Goal: Communication & Community: Answer question/provide support

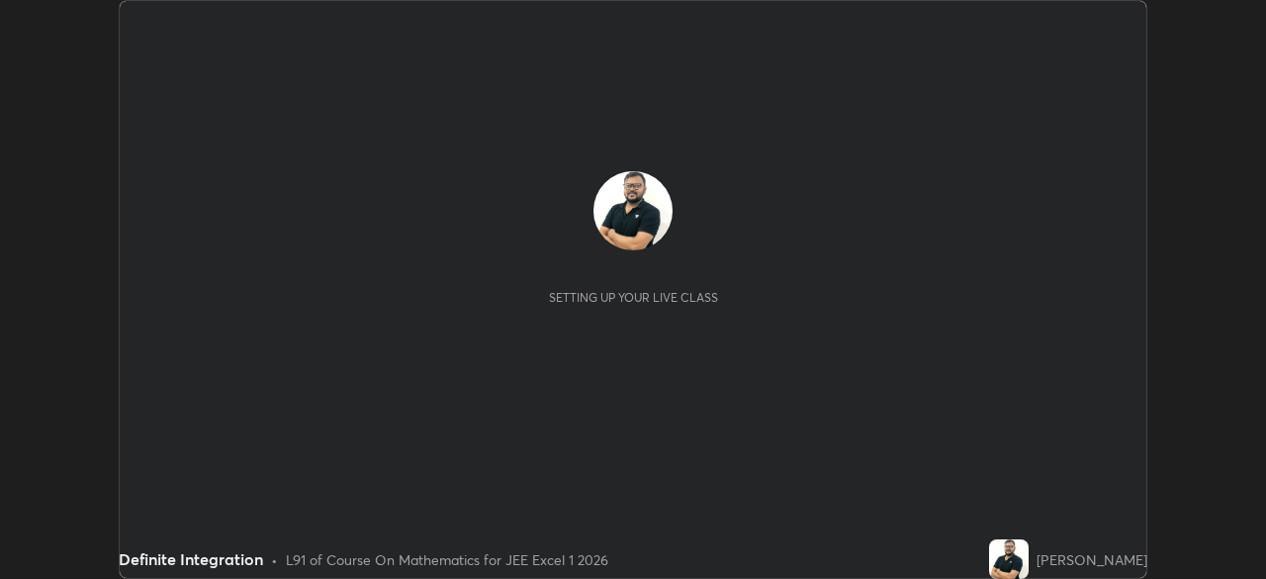
scroll to position [579, 1265]
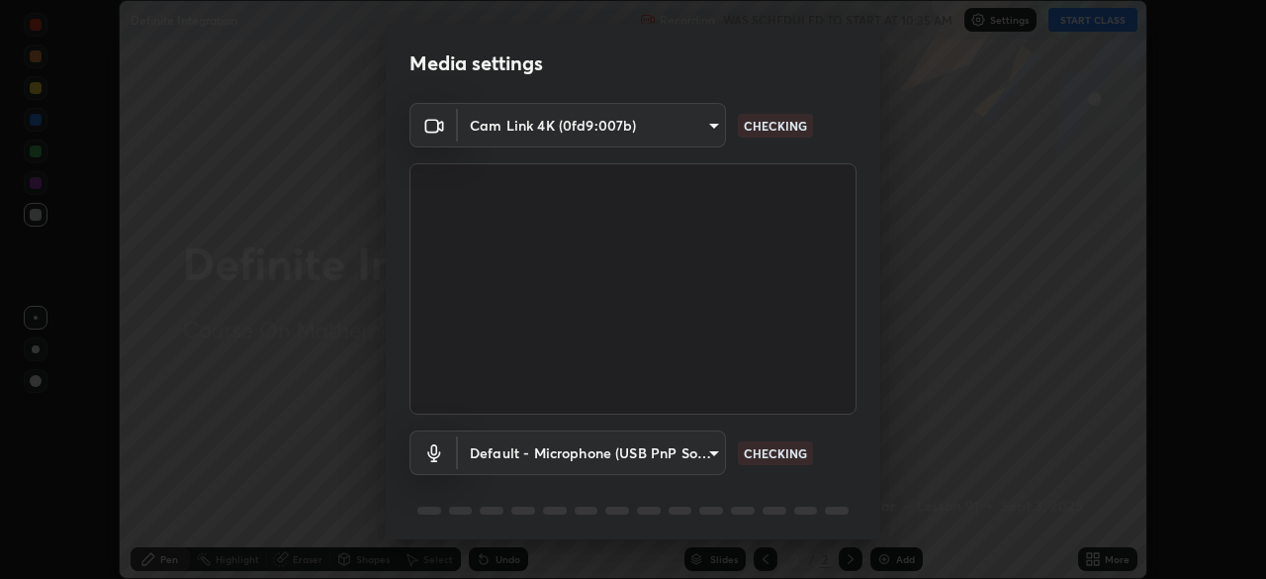
type input "1aa9a2346586593530aac2cf173ef8fd9a708ba55414d838fbce605f7d08cc12"
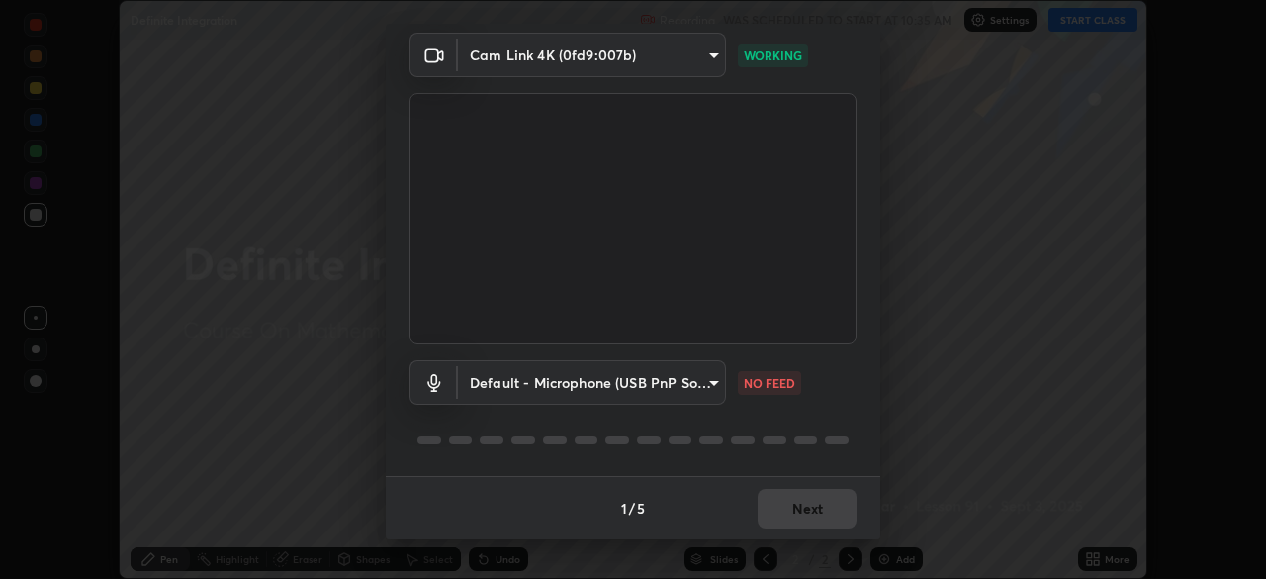
click at [704, 389] on body "Erase all Definite Integration Recording WAS SCHEDULED TO START AT 10:35 AM Set…" at bounding box center [633, 289] width 1266 height 579
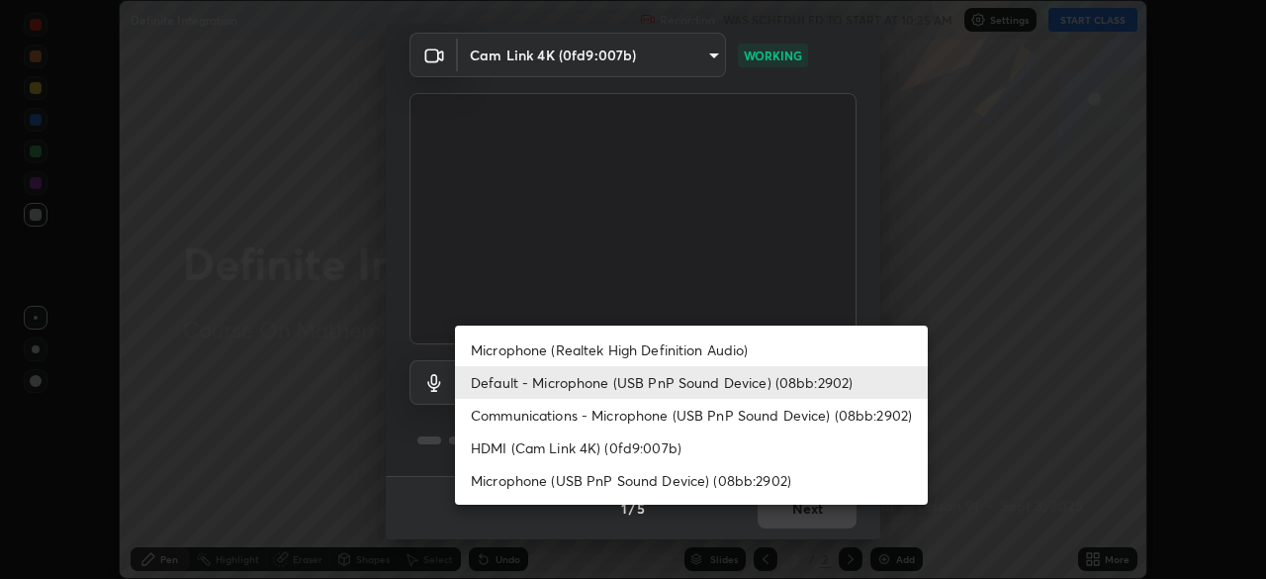
click at [700, 413] on li "Communications - Microphone (USB PnP Sound Device) (08bb:2902)" at bounding box center [691, 415] width 473 height 33
type input "communications"
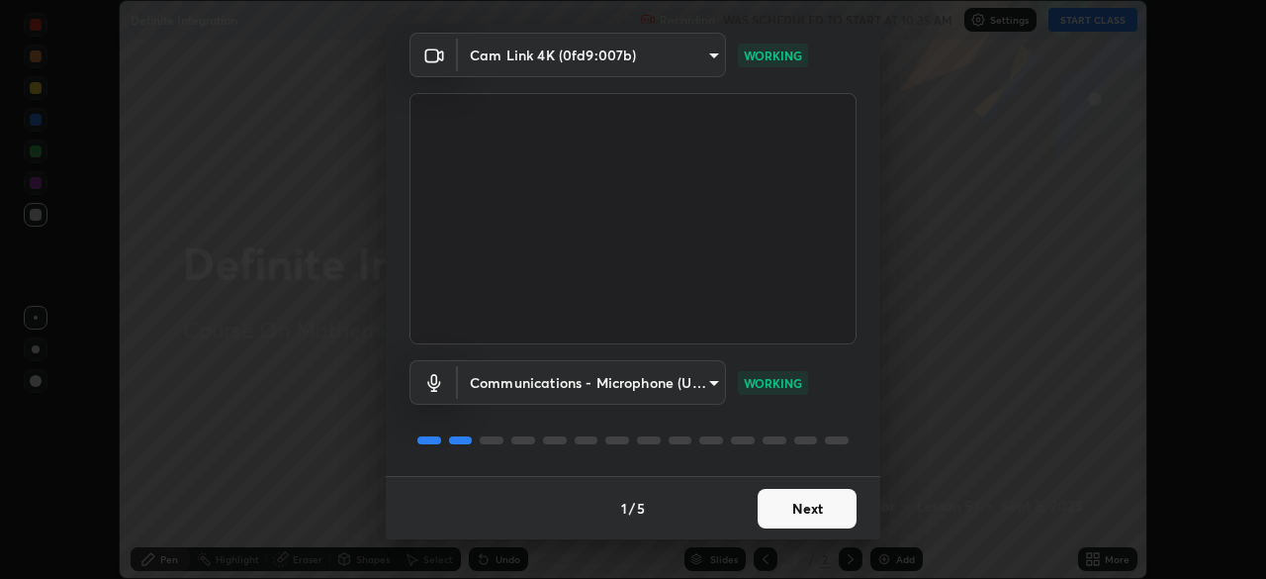
click at [820, 510] on button "Next" at bounding box center [807, 509] width 99 height 40
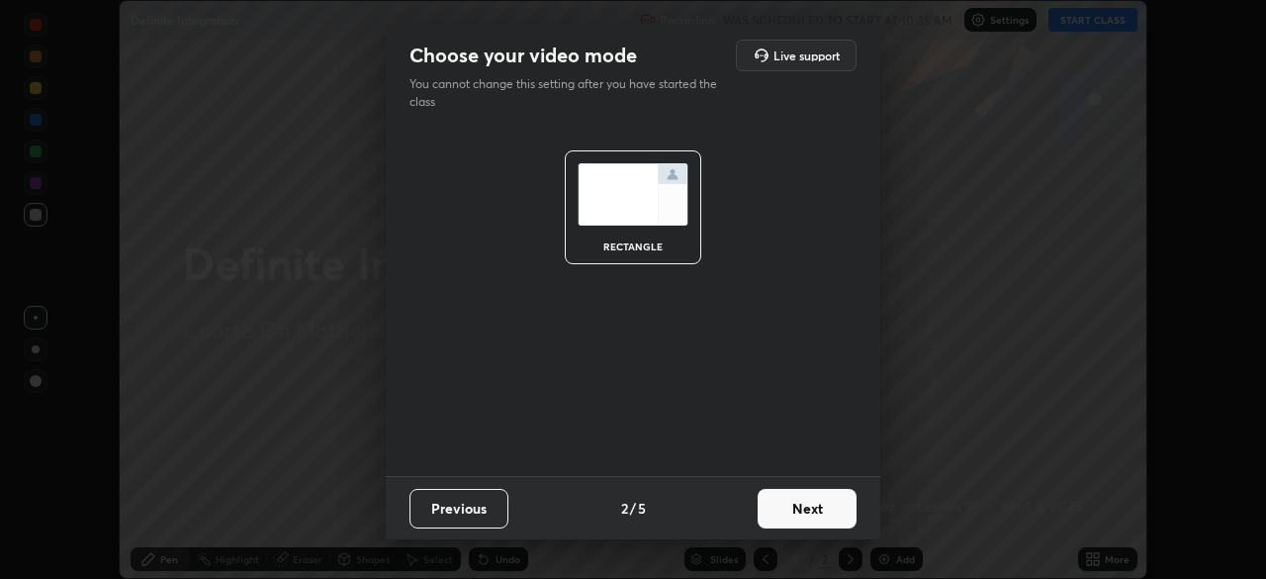
scroll to position [0, 0]
click at [815, 506] on button "Next" at bounding box center [807, 509] width 99 height 40
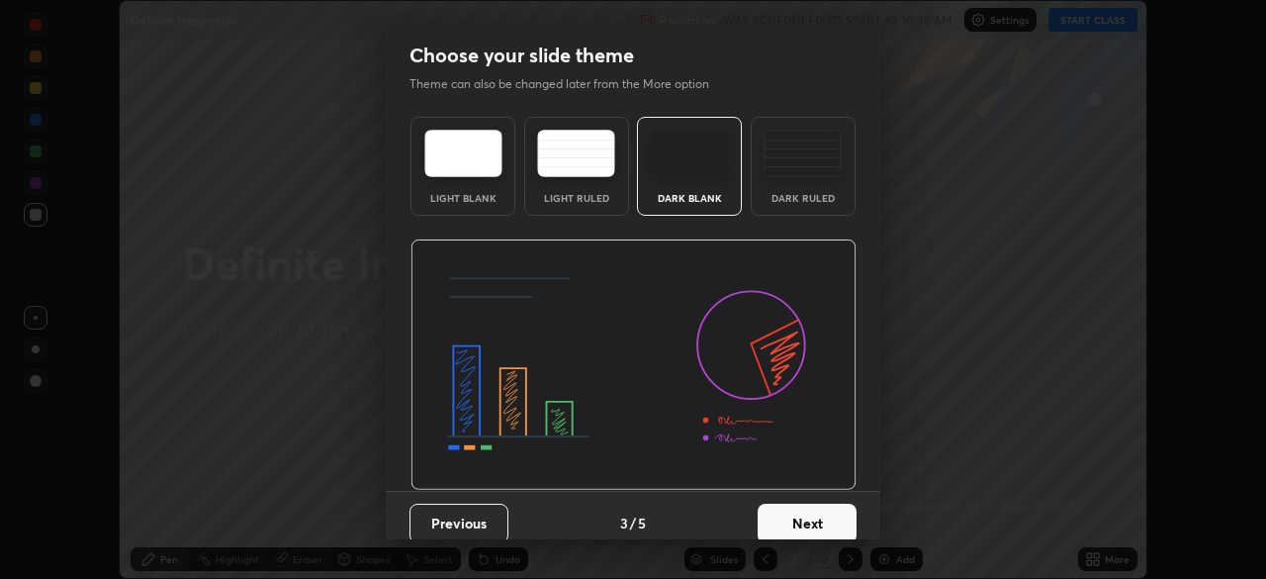
click at [815, 506] on button "Next" at bounding box center [807, 523] width 99 height 40
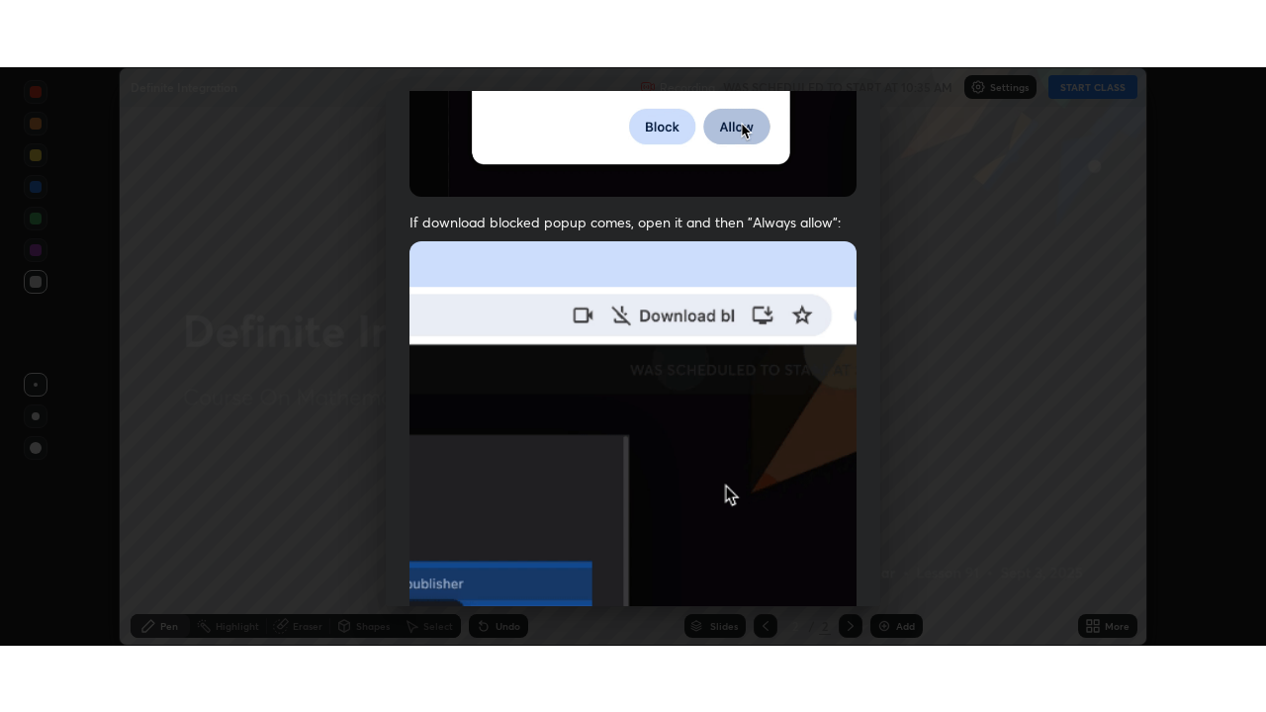
scroll to position [474, 0]
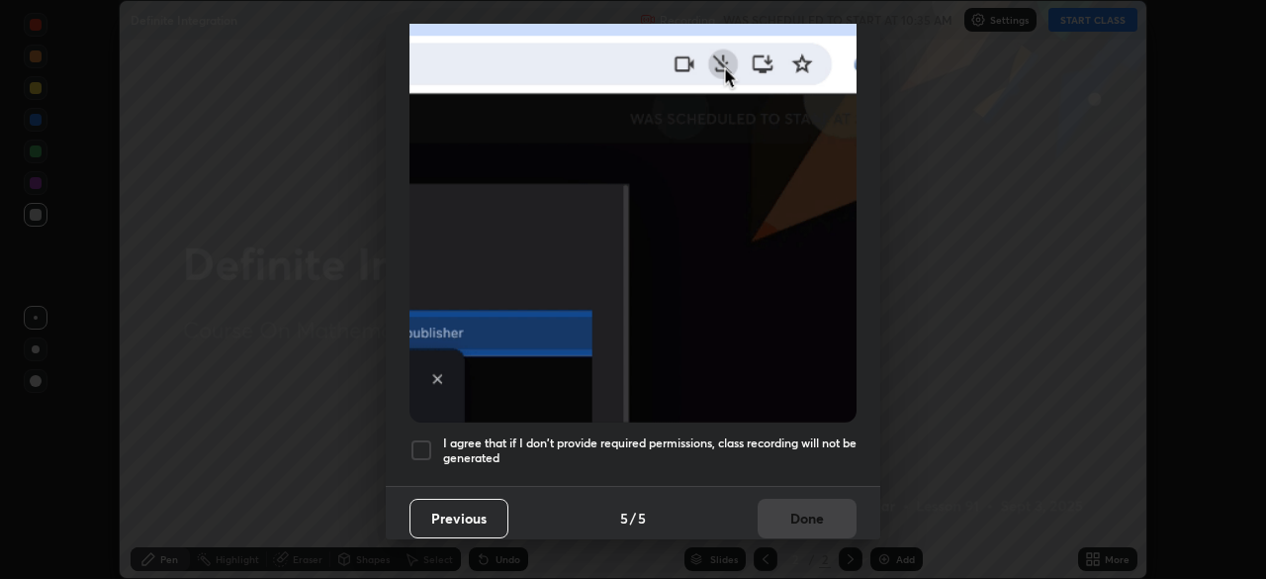
click at [415, 439] on div at bounding box center [421, 450] width 24 height 24
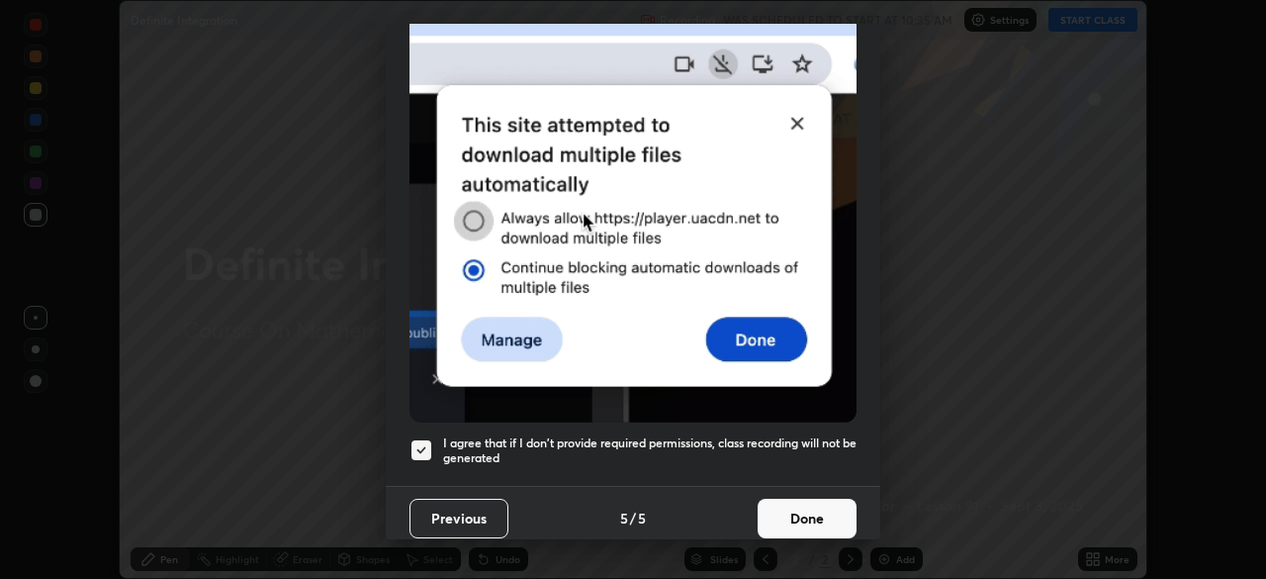
click at [762, 499] on button "Done" at bounding box center [807, 518] width 99 height 40
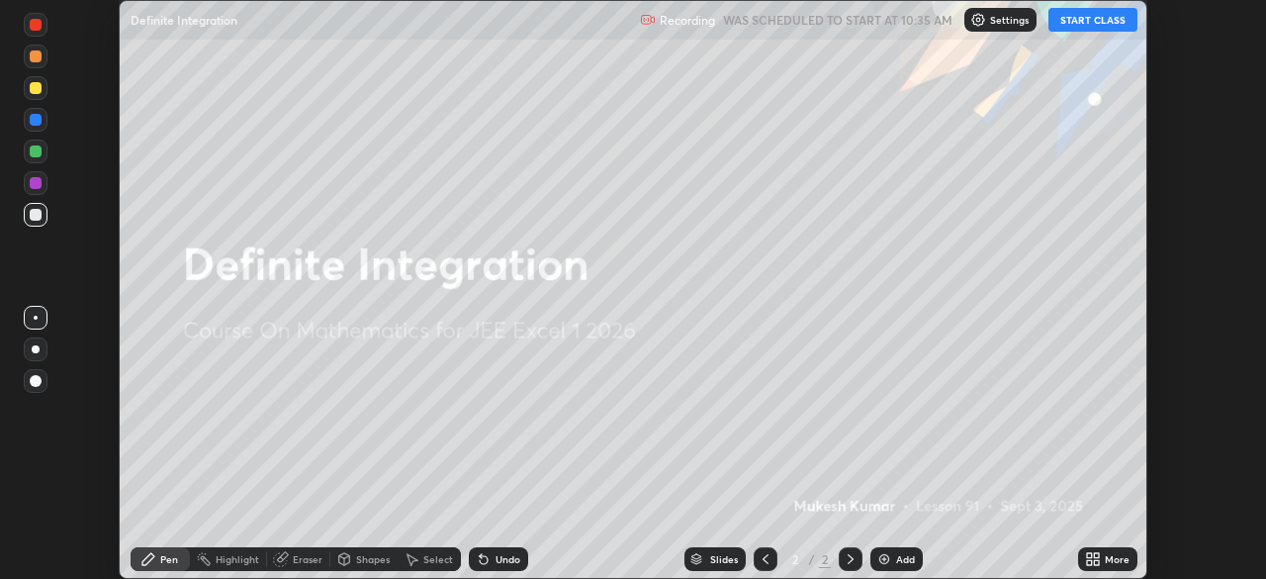
click at [1077, 16] on button "START CLASS" at bounding box center [1092, 20] width 89 height 24
click at [1115, 559] on div "More" at bounding box center [1117, 559] width 25 height 10
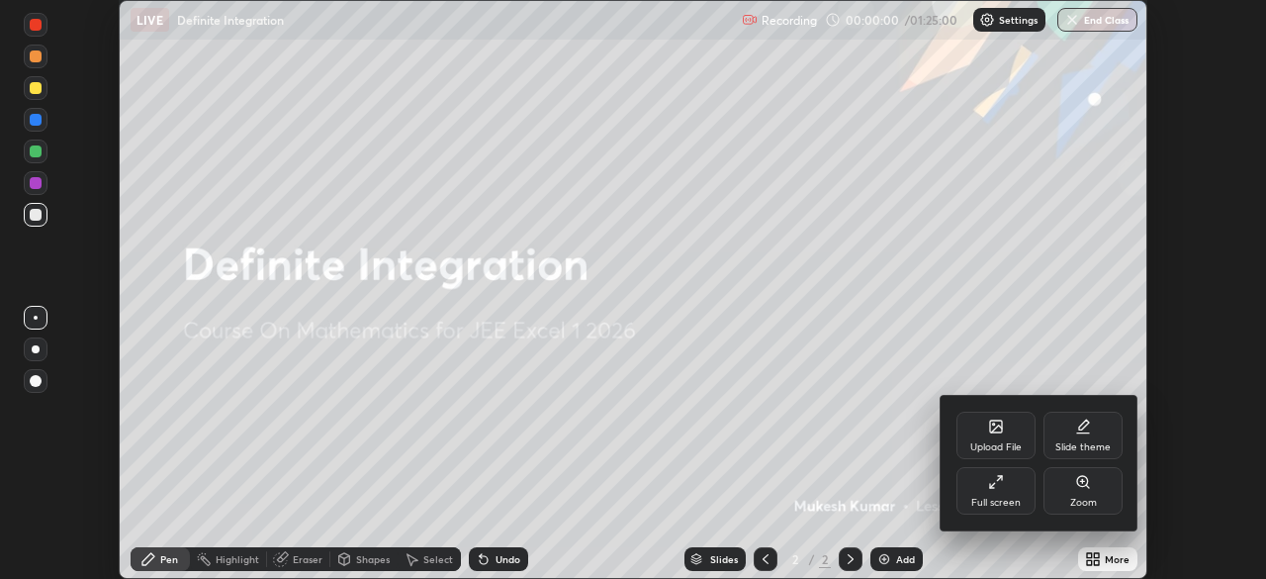
click at [1010, 492] on div "Full screen" at bounding box center [995, 490] width 79 height 47
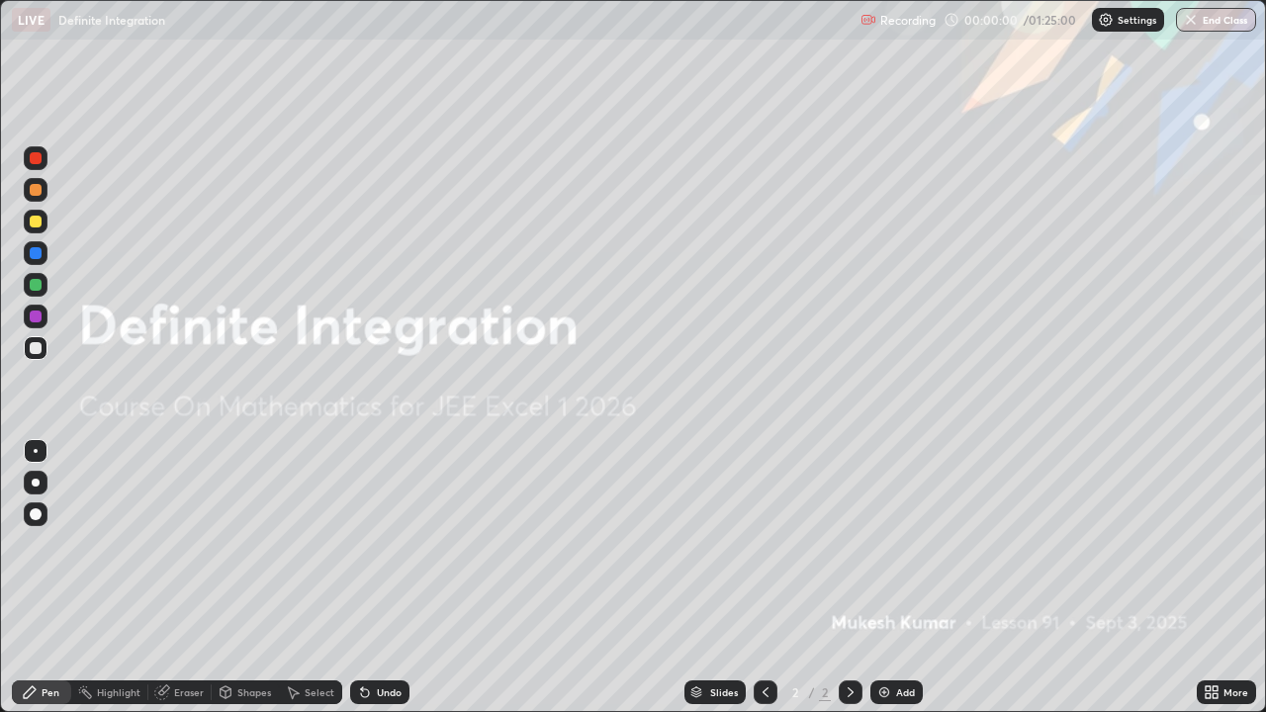
scroll to position [712, 1266]
click at [889, 578] on img at bounding box center [884, 692] width 16 height 16
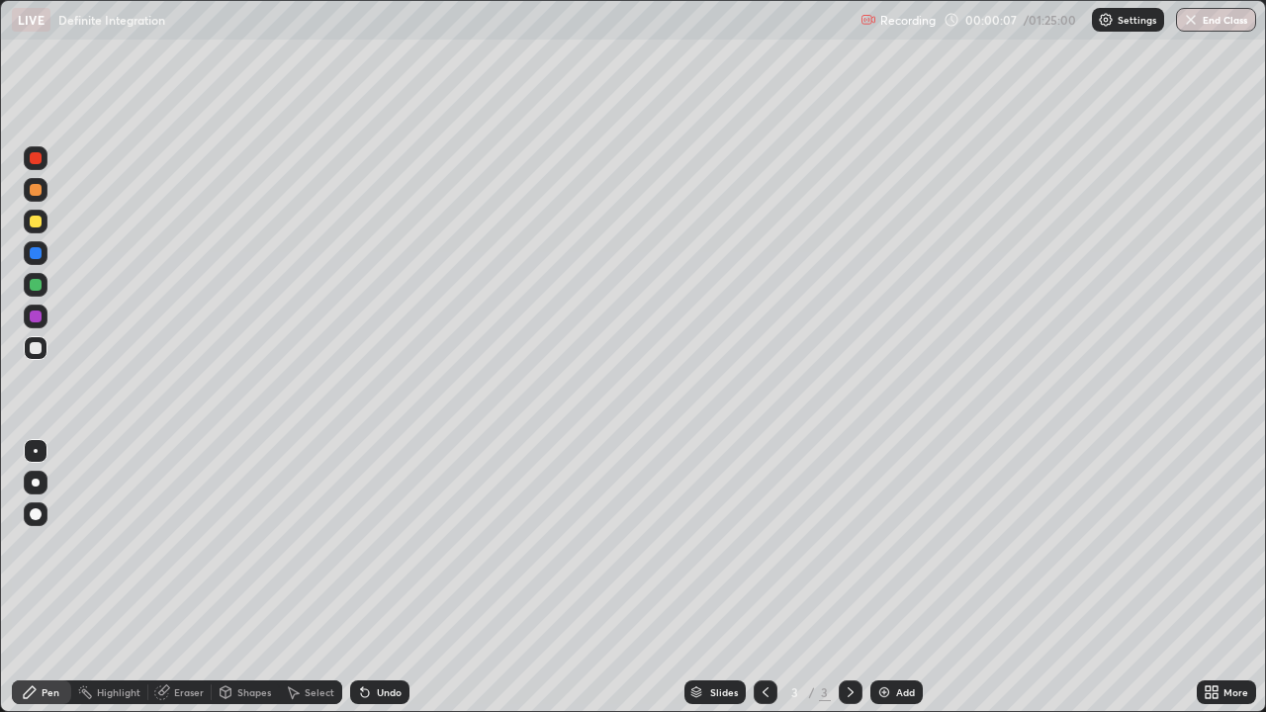
click at [38, 224] on div at bounding box center [36, 222] width 12 height 12
click at [367, 578] on icon at bounding box center [365, 692] width 16 height 16
click at [378, 578] on div "Undo" at bounding box center [389, 692] width 25 height 10
click at [41, 352] on div at bounding box center [36, 348] width 12 height 12
click at [381, 578] on div "Undo" at bounding box center [389, 692] width 25 height 10
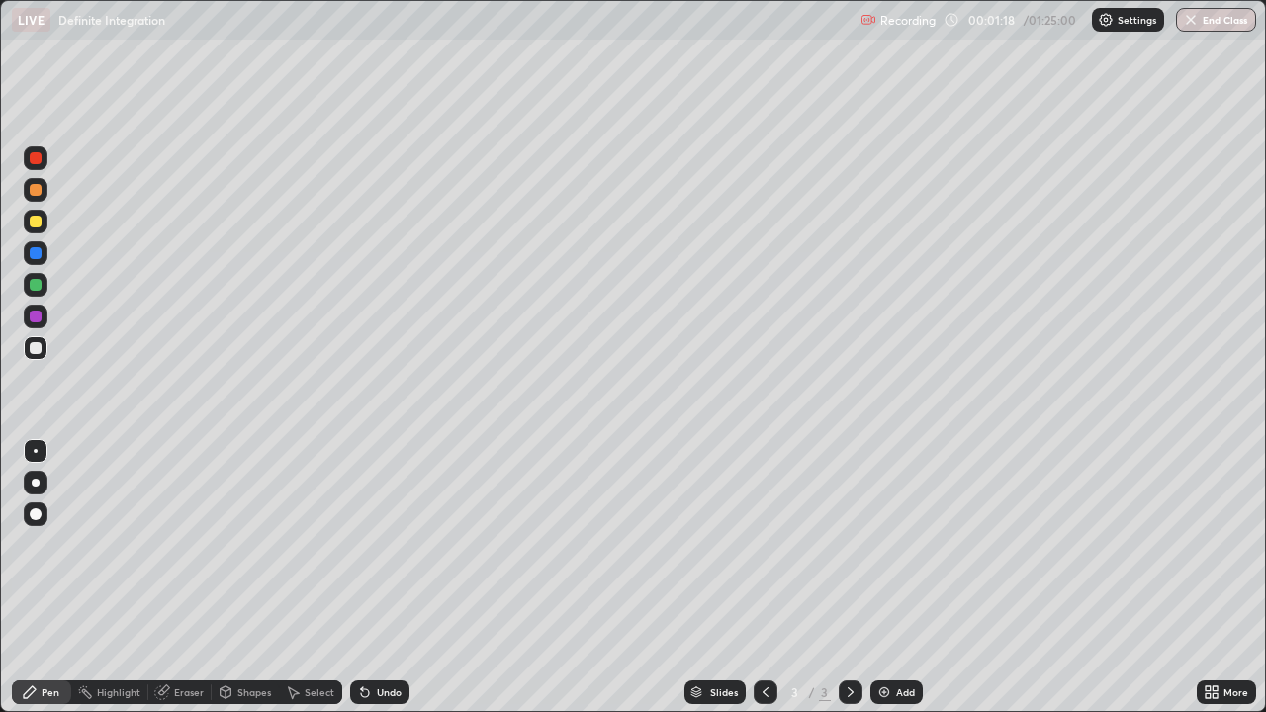
click at [372, 578] on div "Undo" at bounding box center [379, 692] width 59 height 24
click at [384, 578] on div "Undo" at bounding box center [389, 692] width 25 height 10
click at [890, 578] on div "Add" at bounding box center [896, 692] width 52 height 24
click at [763, 578] on icon at bounding box center [766, 692] width 16 height 16
click at [846, 578] on icon at bounding box center [851, 692] width 16 height 16
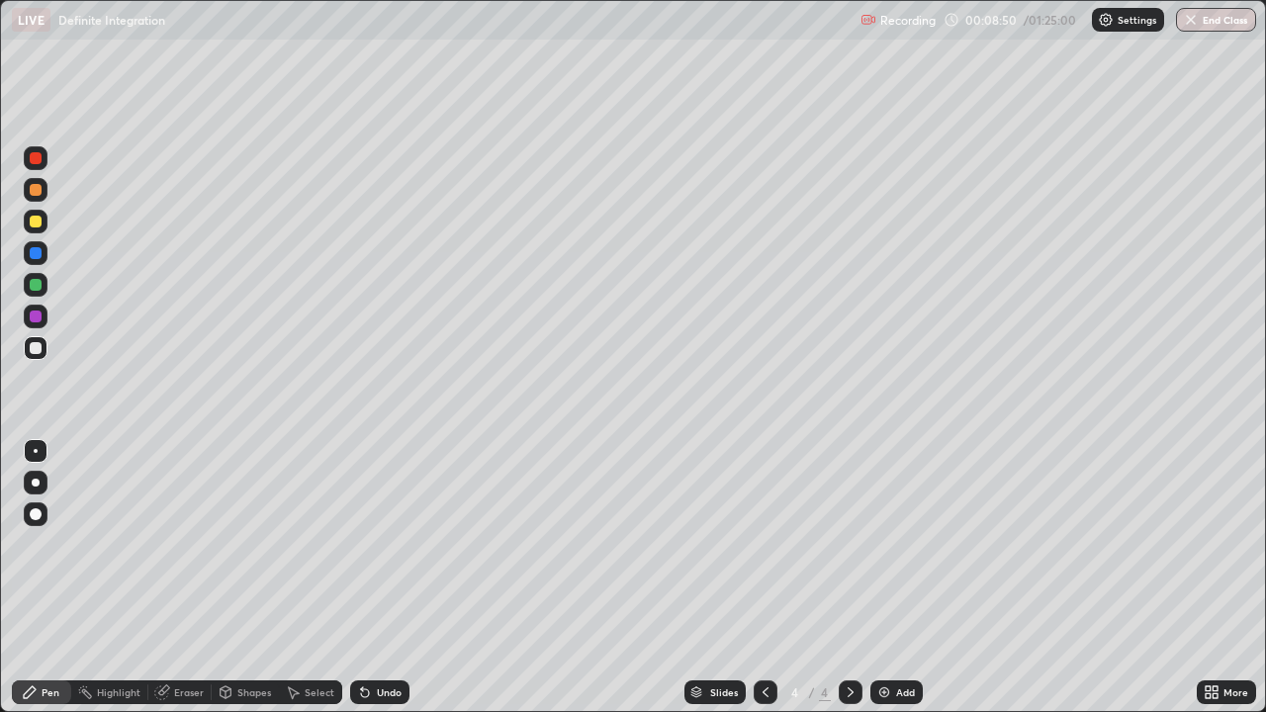
click at [891, 578] on div "Add" at bounding box center [896, 692] width 52 height 24
click at [37, 158] on div at bounding box center [36, 158] width 12 height 12
click at [39, 350] on div at bounding box center [36, 348] width 12 height 12
click at [35, 224] on div at bounding box center [36, 222] width 12 height 12
click at [894, 578] on div "Add" at bounding box center [896, 692] width 52 height 24
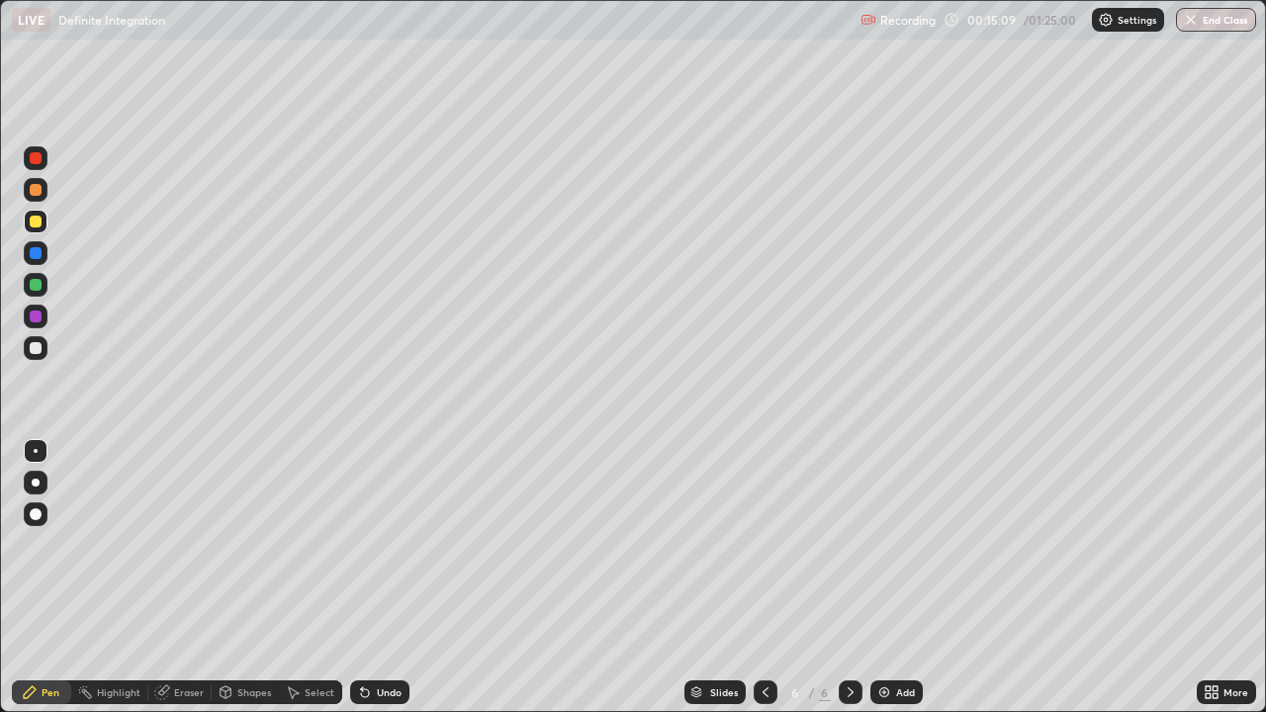
click at [38, 348] on div at bounding box center [36, 348] width 12 height 12
click at [902, 578] on div "Add" at bounding box center [905, 692] width 19 height 10
click at [43, 191] on div at bounding box center [36, 190] width 24 height 24
click at [191, 578] on div "Eraser" at bounding box center [189, 692] width 30 height 10
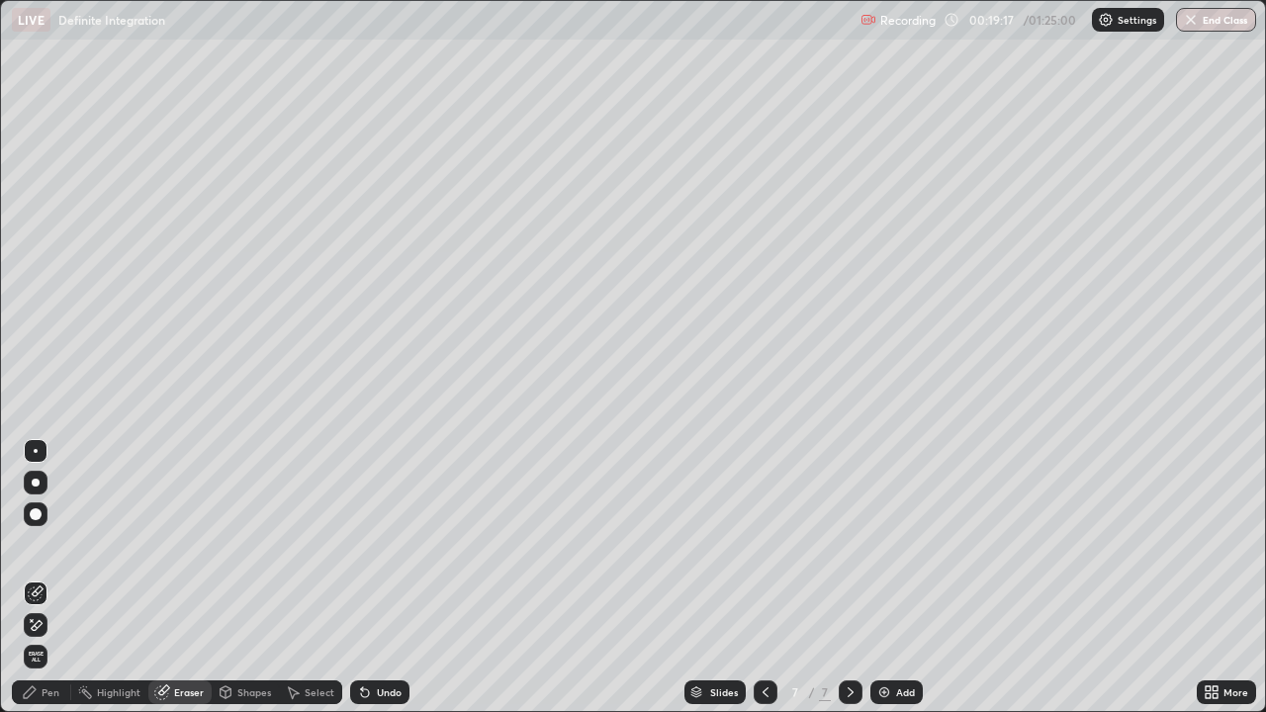
click at [57, 578] on div "Pen" at bounding box center [51, 692] width 18 height 10
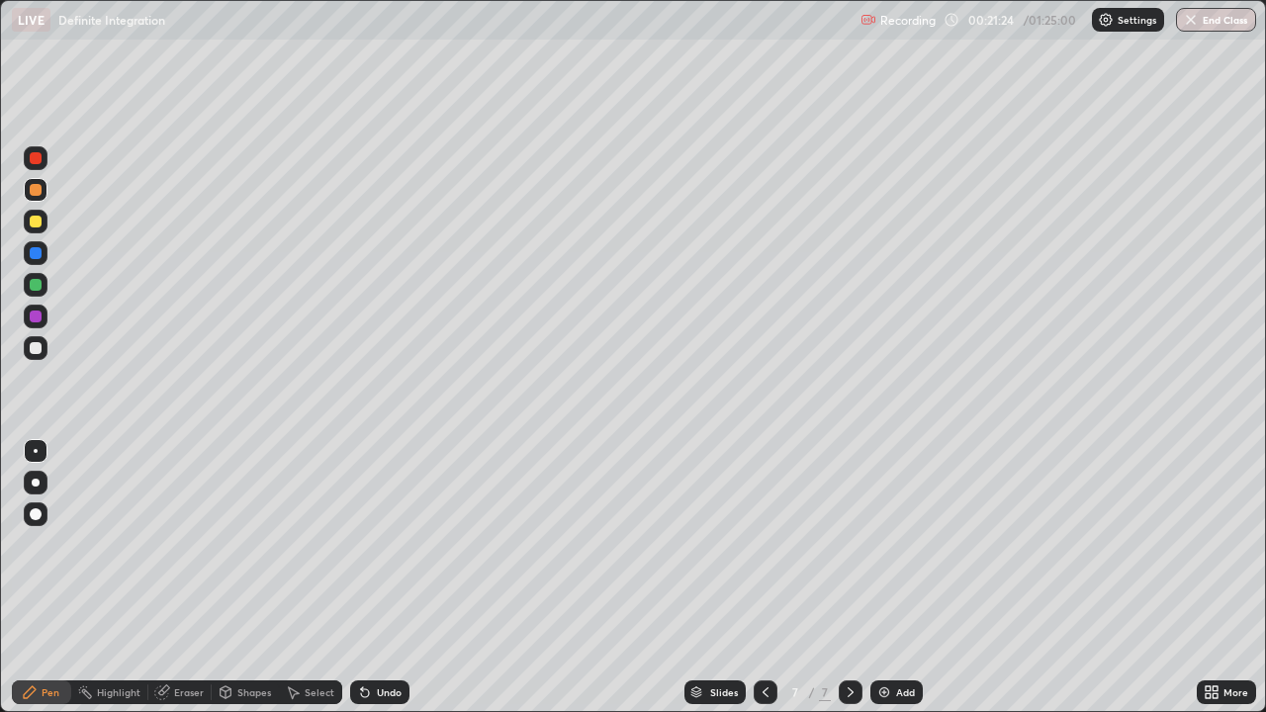
click at [37, 347] on div at bounding box center [36, 348] width 12 height 12
click at [903, 578] on div "Add" at bounding box center [905, 692] width 19 height 10
click at [40, 154] on div at bounding box center [36, 158] width 12 height 12
click at [36, 224] on div at bounding box center [36, 222] width 12 height 12
click at [763, 578] on icon at bounding box center [766, 692] width 16 height 16
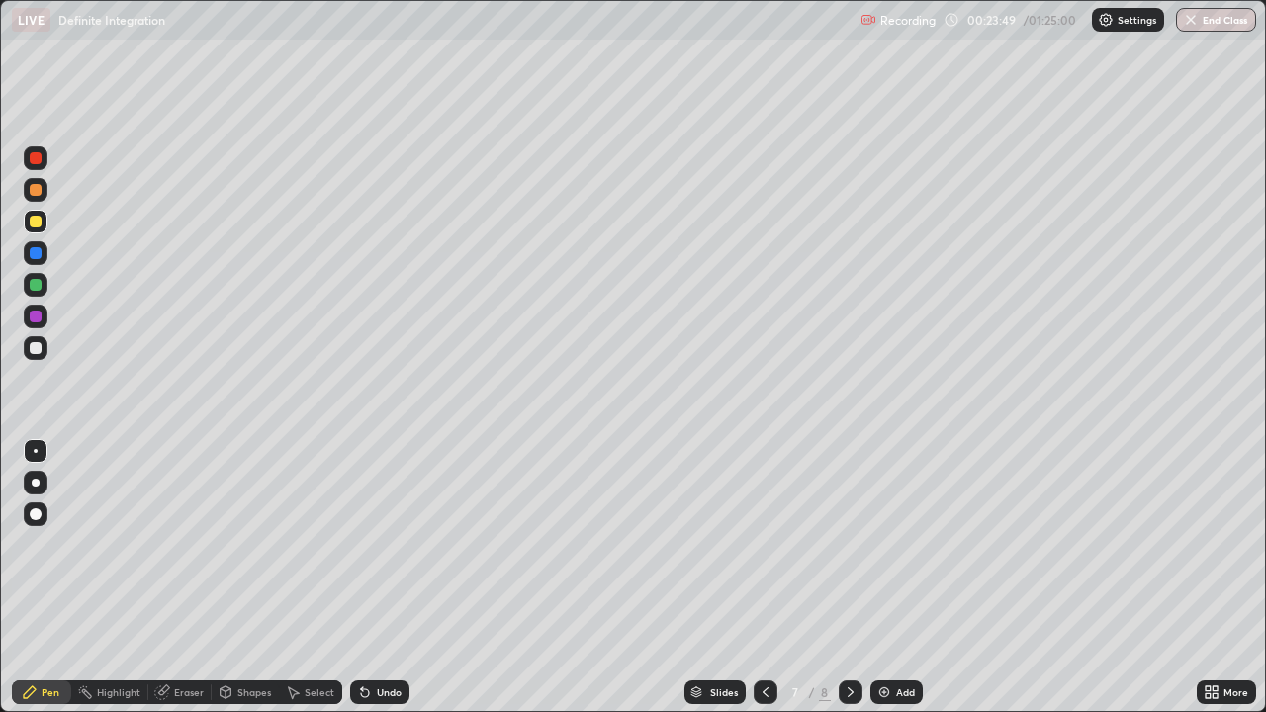
click at [850, 578] on icon at bounding box center [851, 692] width 16 height 16
click at [887, 578] on img at bounding box center [884, 692] width 16 height 16
click at [37, 155] on div at bounding box center [36, 158] width 12 height 12
click at [37, 221] on div at bounding box center [36, 222] width 12 height 12
click at [395, 578] on div "Undo" at bounding box center [389, 692] width 25 height 10
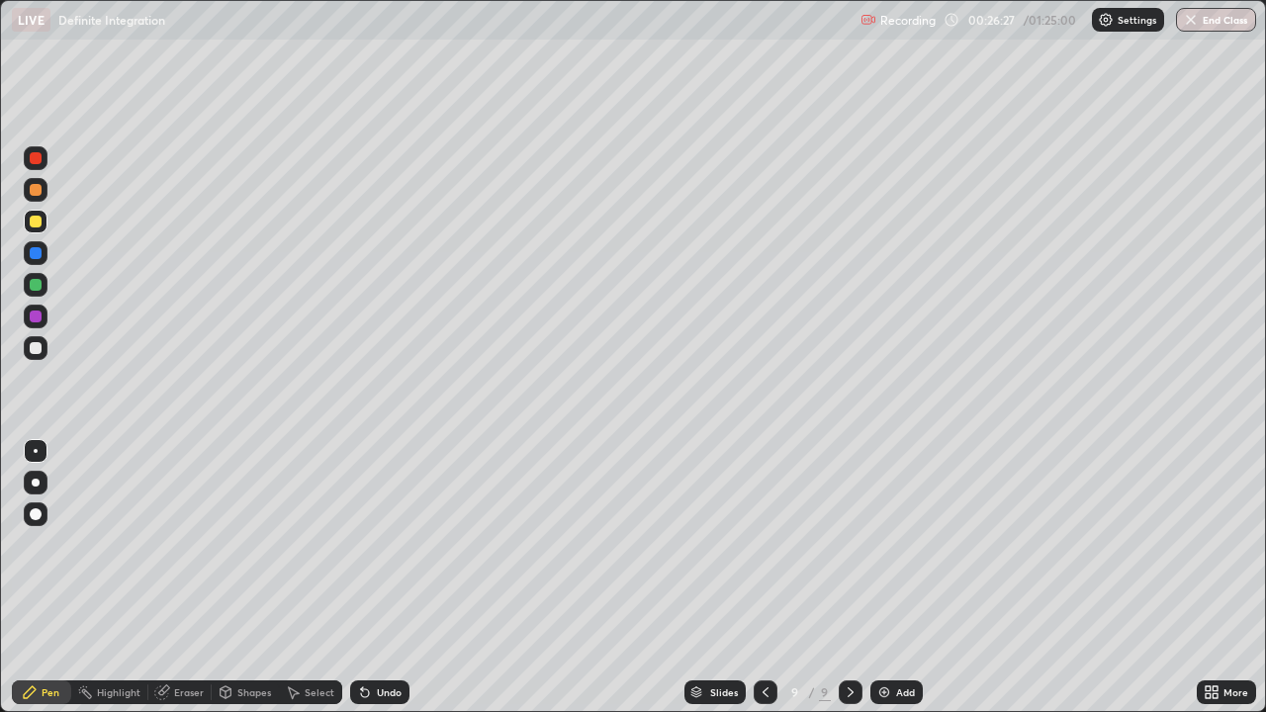
click at [193, 578] on div "Eraser" at bounding box center [189, 692] width 30 height 10
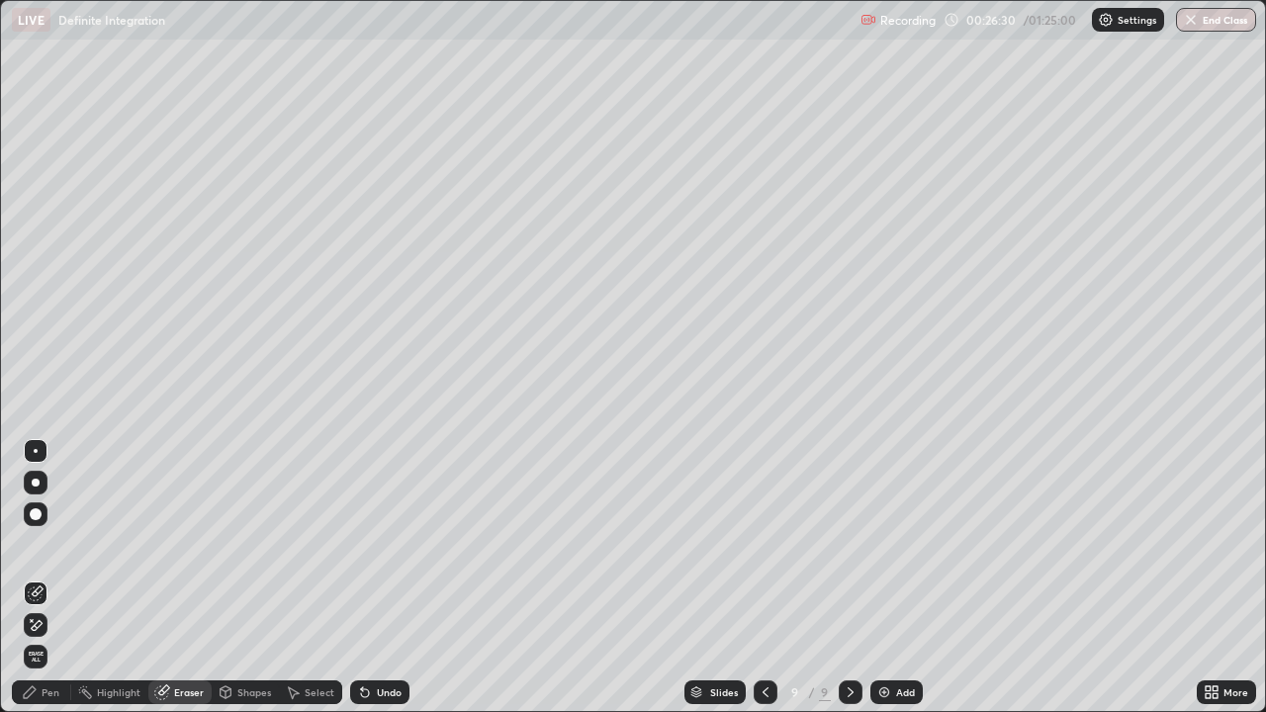
click at [63, 578] on div "Pen" at bounding box center [41, 692] width 59 height 24
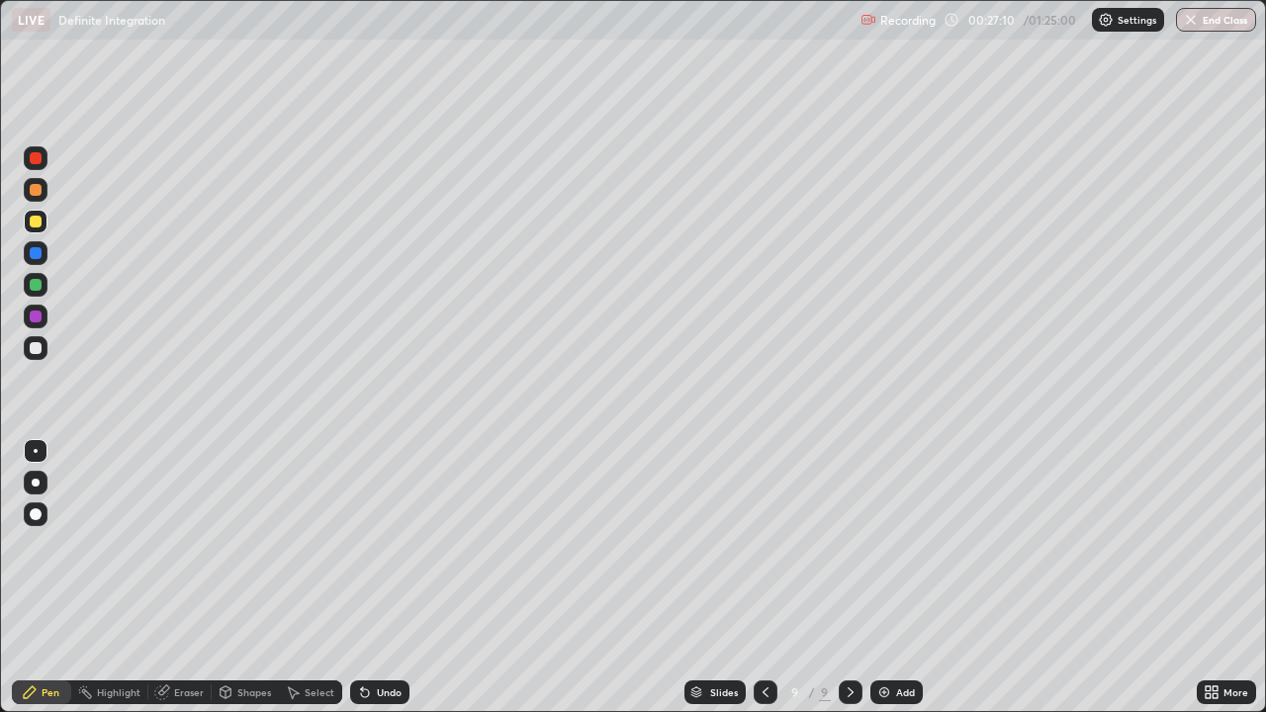
click at [382, 578] on div "Undo" at bounding box center [379, 692] width 59 height 24
click at [37, 348] on div at bounding box center [36, 348] width 12 height 12
click at [893, 578] on div "Add" at bounding box center [896, 692] width 52 height 24
click at [37, 155] on div at bounding box center [36, 158] width 12 height 12
click at [41, 347] on div at bounding box center [36, 348] width 12 height 12
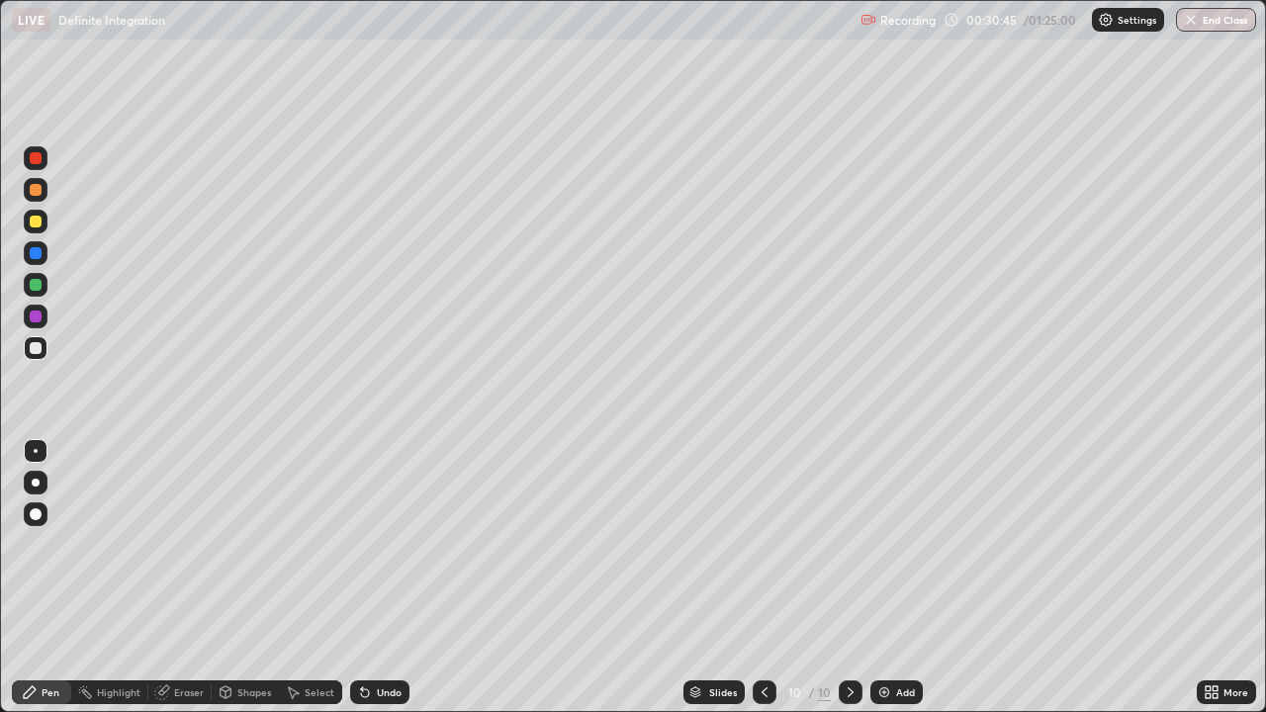
click at [385, 578] on div "Undo" at bounding box center [389, 692] width 25 height 10
click at [386, 578] on div "Undo" at bounding box center [389, 692] width 25 height 10
click at [763, 578] on icon at bounding box center [765, 692] width 16 height 16
click at [847, 578] on div at bounding box center [851, 692] width 24 height 24
click at [762, 578] on icon at bounding box center [765, 692] width 16 height 16
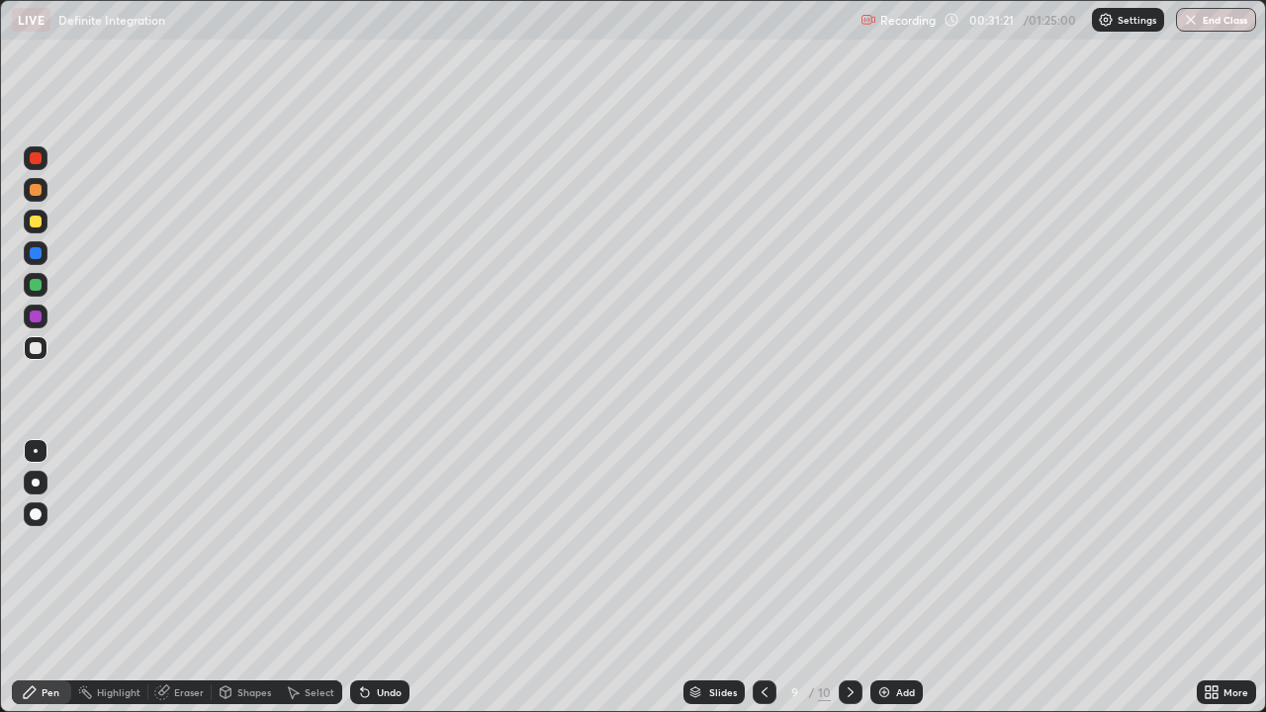
click at [764, 578] on icon at bounding box center [765, 692] width 16 height 16
click at [385, 578] on div "Undo" at bounding box center [389, 692] width 25 height 10
click at [41, 312] on div at bounding box center [36, 317] width 24 height 24
click at [36, 345] on div at bounding box center [36, 348] width 12 height 12
click at [849, 578] on icon at bounding box center [851, 692] width 16 height 16
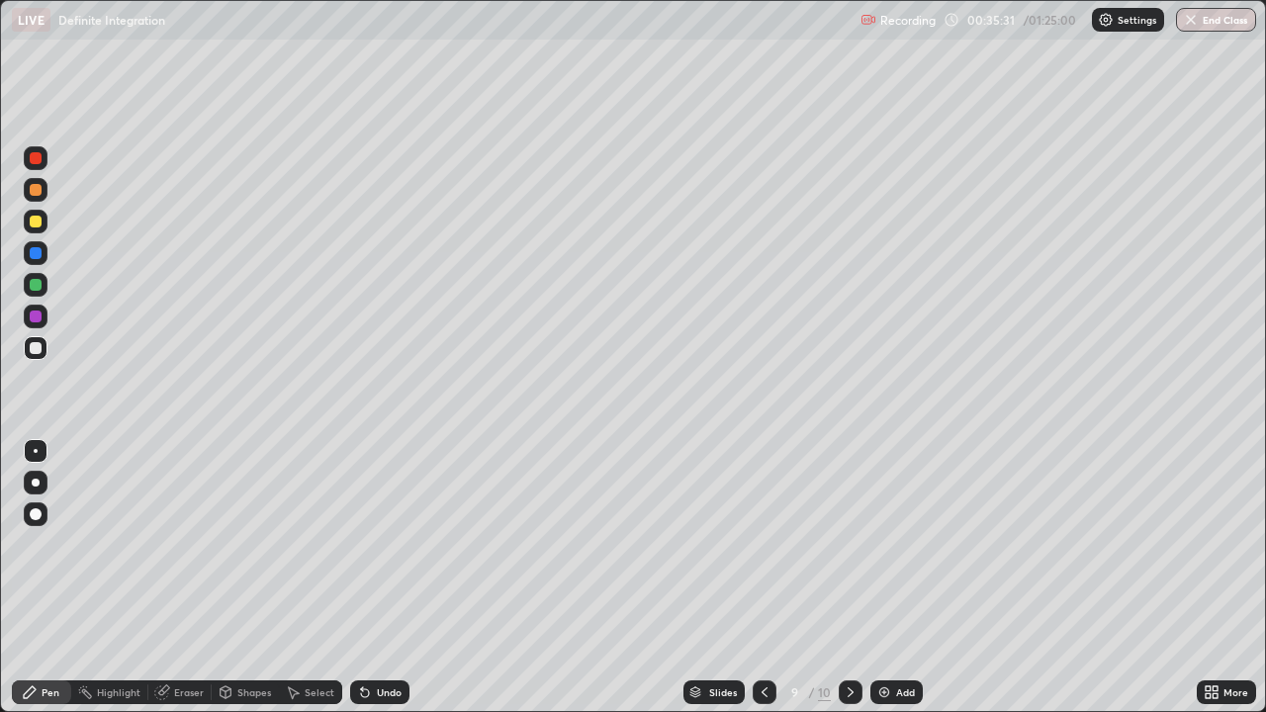
click at [850, 578] on icon at bounding box center [851, 692] width 16 height 16
click at [762, 578] on icon at bounding box center [765, 692] width 16 height 16
click at [763, 578] on icon at bounding box center [765, 692] width 16 height 16
click at [850, 578] on icon at bounding box center [851, 692] width 6 height 10
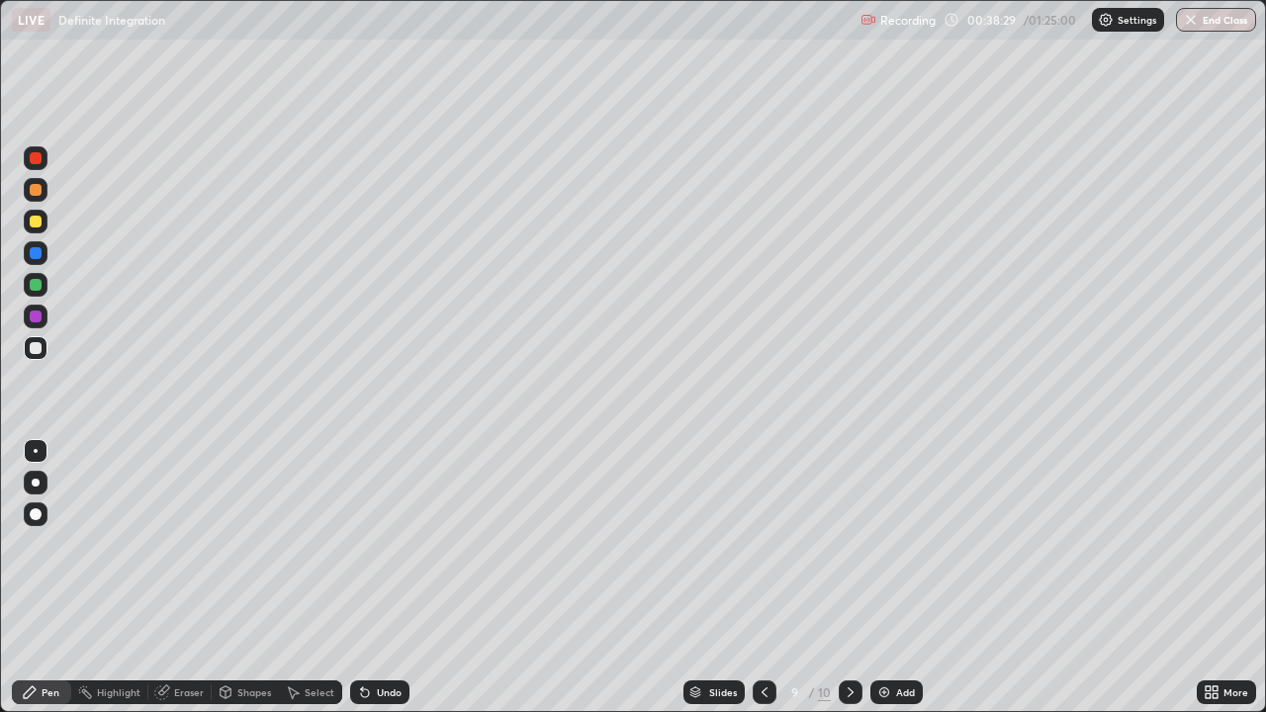
click at [766, 578] on icon at bounding box center [765, 692] width 16 height 16
click at [849, 578] on icon at bounding box center [851, 692] width 16 height 16
click at [762, 578] on icon at bounding box center [765, 692] width 16 height 16
click at [849, 578] on icon at bounding box center [851, 692] width 16 height 16
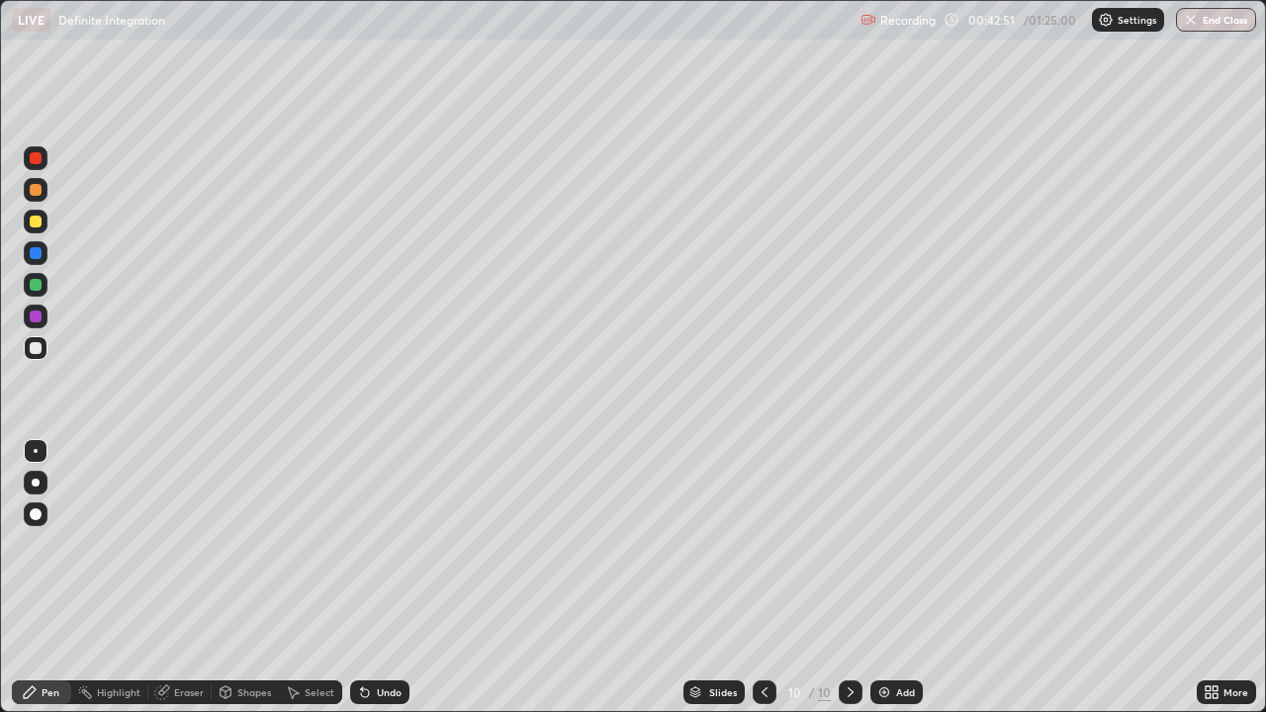
click at [763, 578] on icon at bounding box center [765, 692] width 16 height 16
click at [849, 578] on icon at bounding box center [851, 692] width 16 height 16
click at [191, 578] on div "Eraser" at bounding box center [189, 692] width 30 height 10
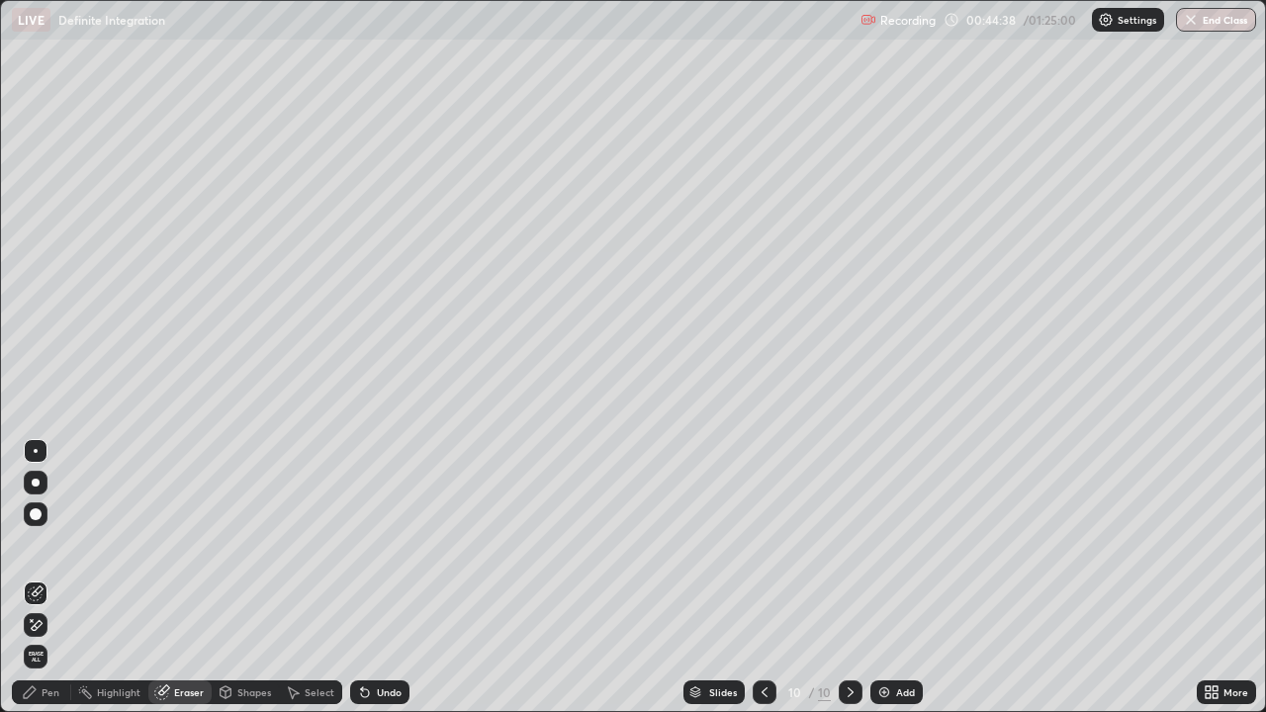
click at [48, 578] on div "Pen" at bounding box center [51, 692] width 18 height 10
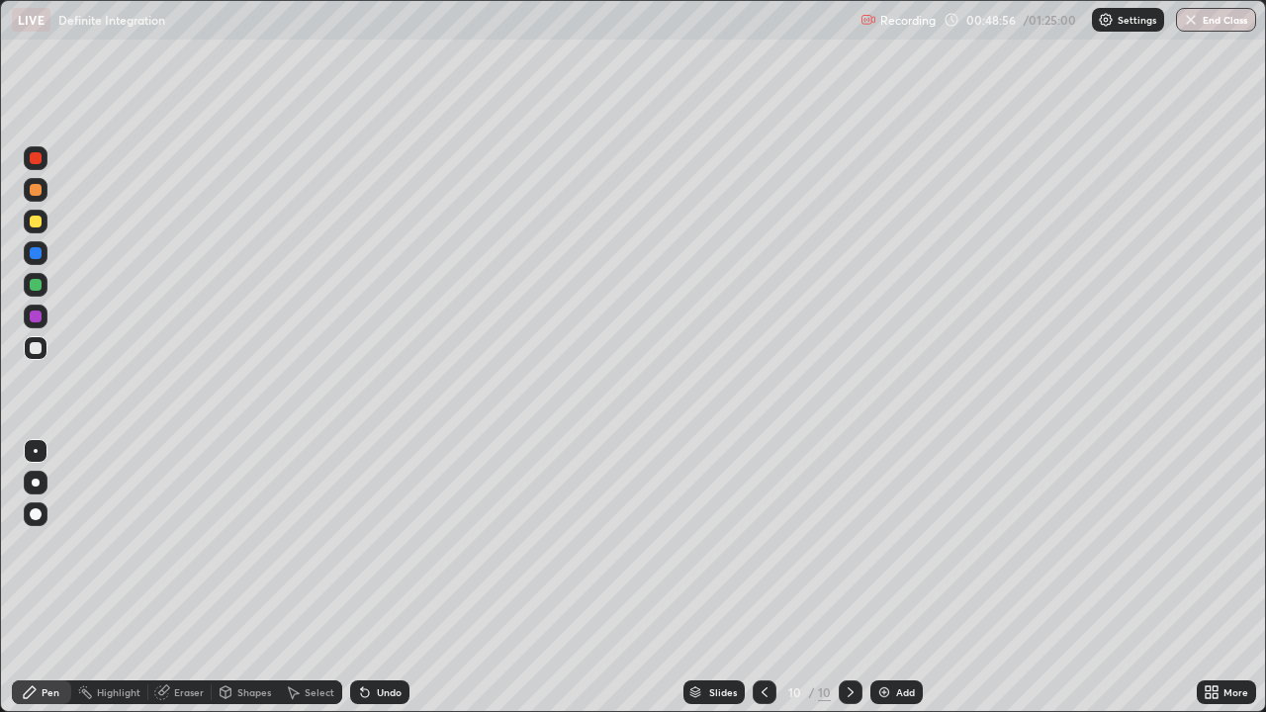
click at [908, 578] on div "Add" at bounding box center [896, 692] width 52 height 24
click at [37, 201] on div at bounding box center [36, 190] width 24 height 24
click at [38, 225] on div at bounding box center [36, 222] width 12 height 12
click at [385, 578] on div "Undo" at bounding box center [389, 692] width 25 height 10
click at [392, 578] on div "Undo" at bounding box center [389, 692] width 25 height 10
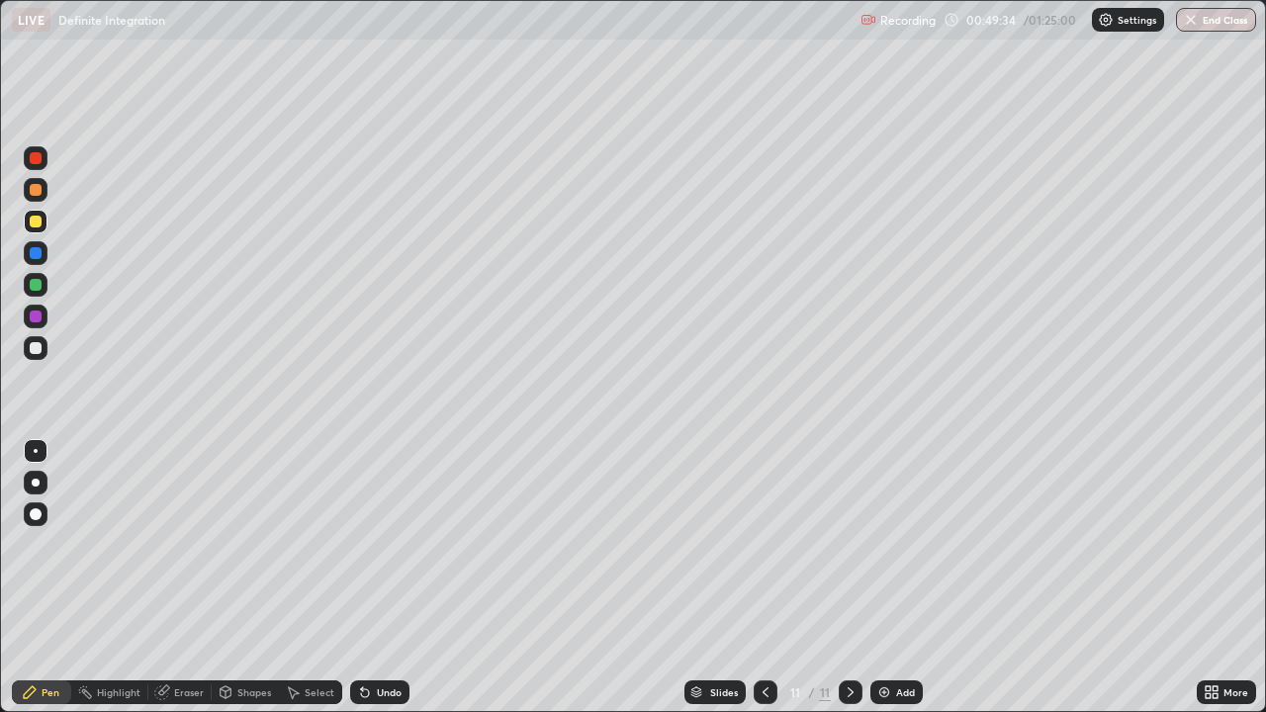
click at [393, 578] on div "Undo" at bounding box center [389, 692] width 25 height 10
click at [388, 578] on div "Undo" at bounding box center [389, 692] width 25 height 10
click at [386, 578] on div "Undo" at bounding box center [389, 692] width 25 height 10
click at [387, 578] on div "Undo" at bounding box center [379, 692] width 59 height 24
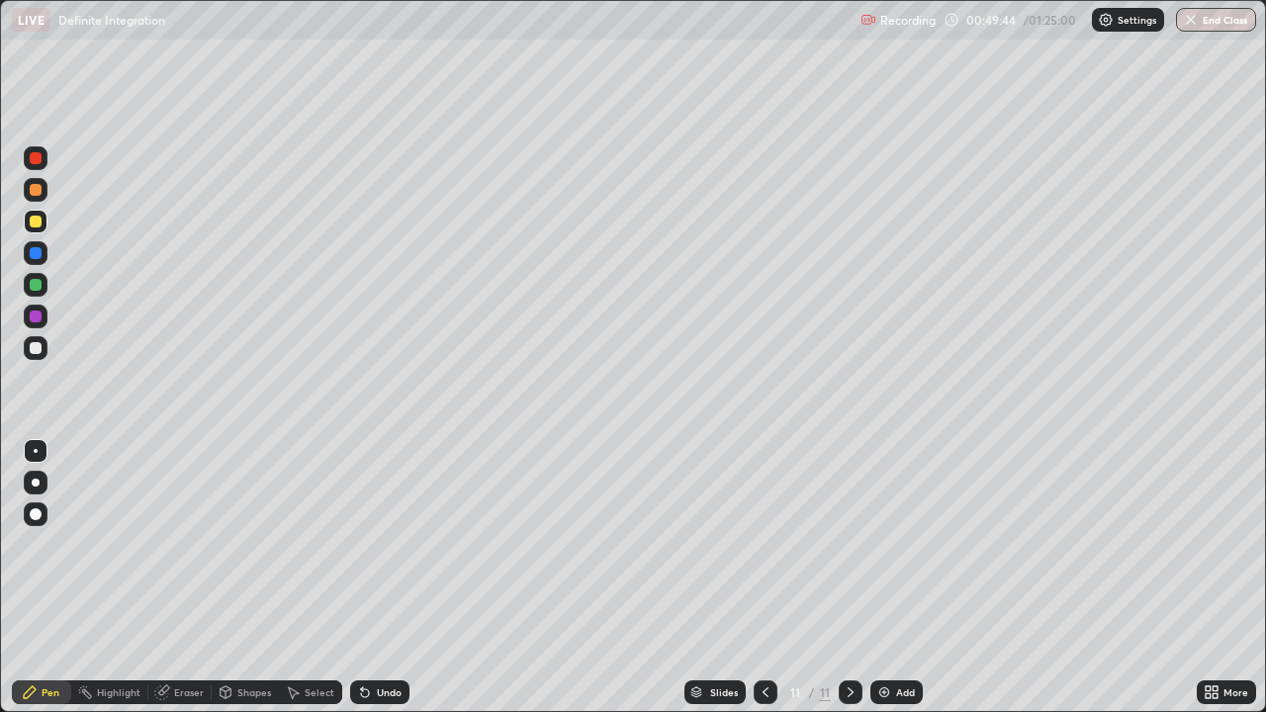
click at [43, 287] on div at bounding box center [36, 285] width 24 height 24
click at [36, 349] on div at bounding box center [36, 348] width 12 height 12
click at [38, 281] on div at bounding box center [36, 285] width 12 height 12
click at [46, 347] on div at bounding box center [36, 348] width 24 height 24
click at [896, 578] on div "Add" at bounding box center [905, 692] width 19 height 10
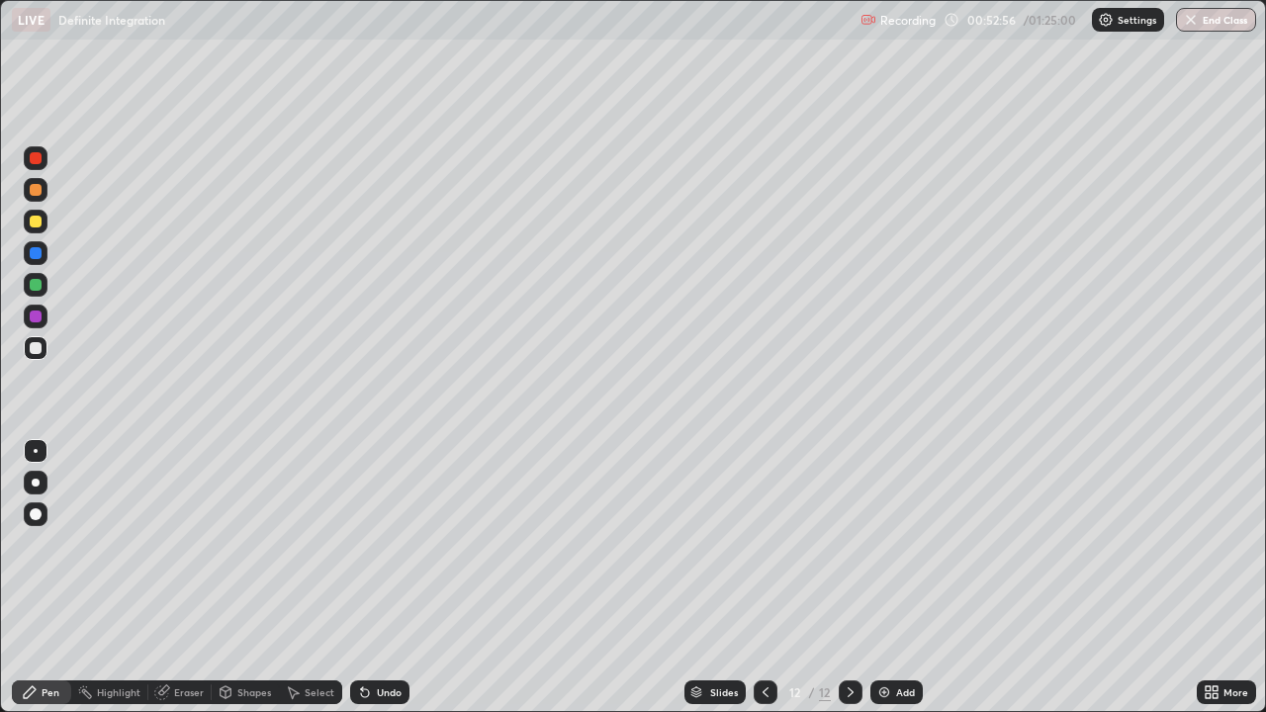
click at [45, 283] on div at bounding box center [36, 285] width 24 height 24
click at [38, 349] on div at bounding box center [36, 348] width 12 height 12
click at [761, 578] on icon at bounding box center [766, 692] width 16 height 16
click at [850, 578] on icon at bounding box center [851, 692] width 16 height 16
click at [849, 578] on icon at bounding box center [851, 692] width 16 height 16
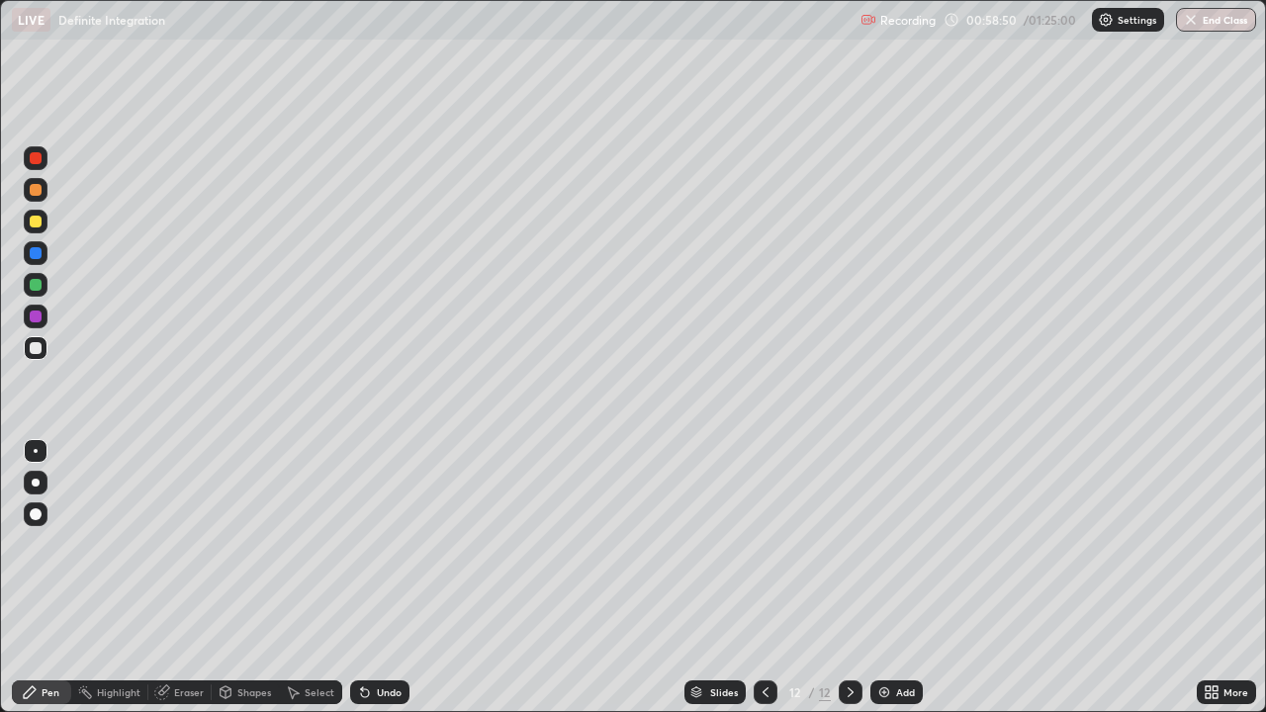
click at [900, 578] on div "Add" at bounding box center [896, 692] width 52 height 24
click at [45, 223] on div at bounding box center [36, 222] width 24 height 24
click at [380, 578] on div "Undo" at bounding box center [389, 692] width 25 height 10
click at [387, 578] on div "Undo" at bounding box center [389, 692] width 25 height 10
click at [386, 578] on div "Undo" at bounding box center [389, 692] width 25 height 10
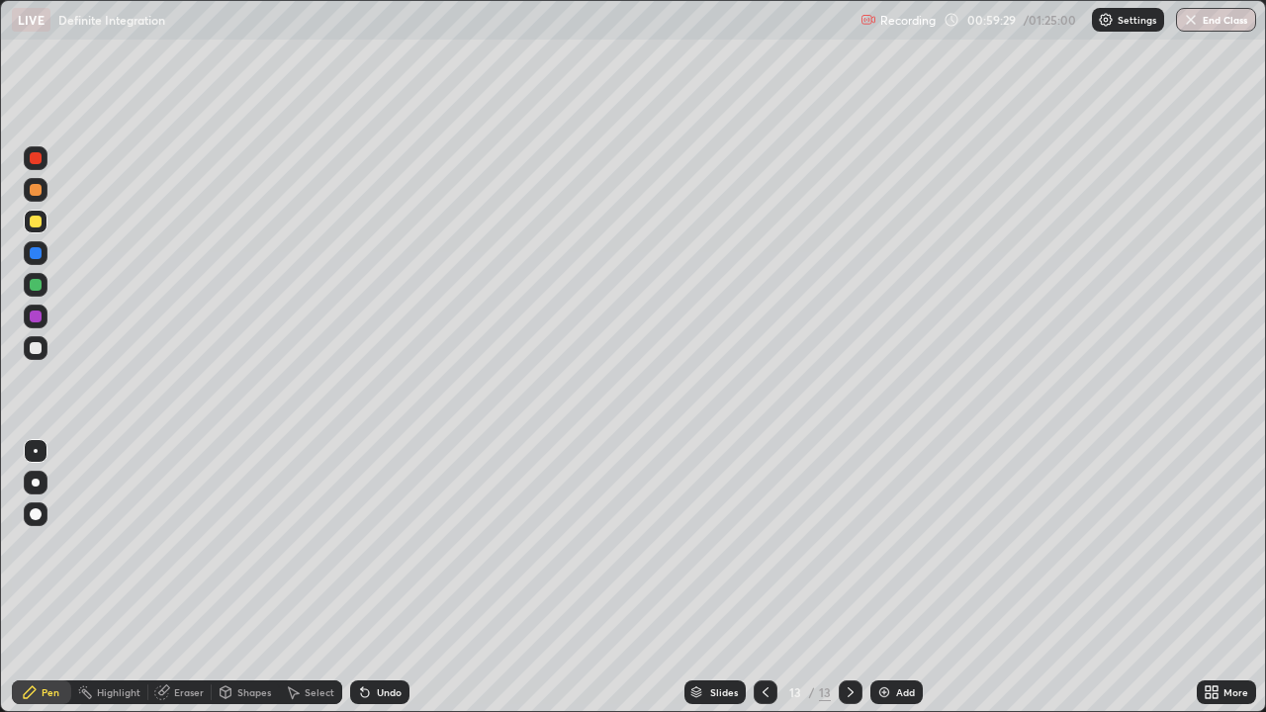
click at [377, 578] on div "Undo" at bounding box center [389, 692] width 25 height 10
click at [384, 578] on div "Undo" at bounding box center [379, 692] width 59 height 24
click at [763, 578] on icon at bounding box center [765, 692] width 6 height 10
click at [762, 578] on icon at bounding box center [765, 692] width 6 height 10
click at [762, 578] on icon at bounding box center [766, 692] width 16 height 16
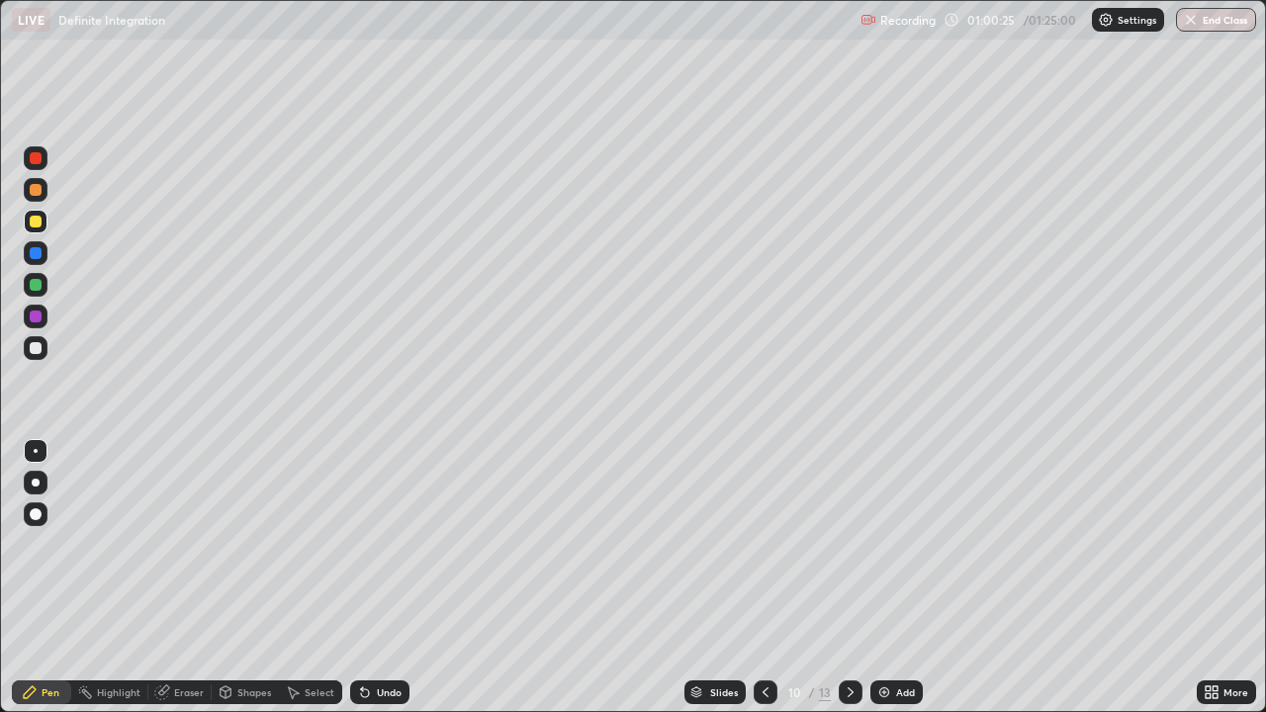
click at [764, 578] on icon at bounding box center [766, 692] width 16 height 16
click at [848, 578] on icon at bounding box center [851, 692] width 16 height 16
click at [843, 578] on icon at bounding box center [851, 692] width 16 height 16
click at [849, 578] on icon at bounding box center [851, 692] width 16 height 16
click at [850, 578] on icon at bounding box center [851, 692] width 16 height 16
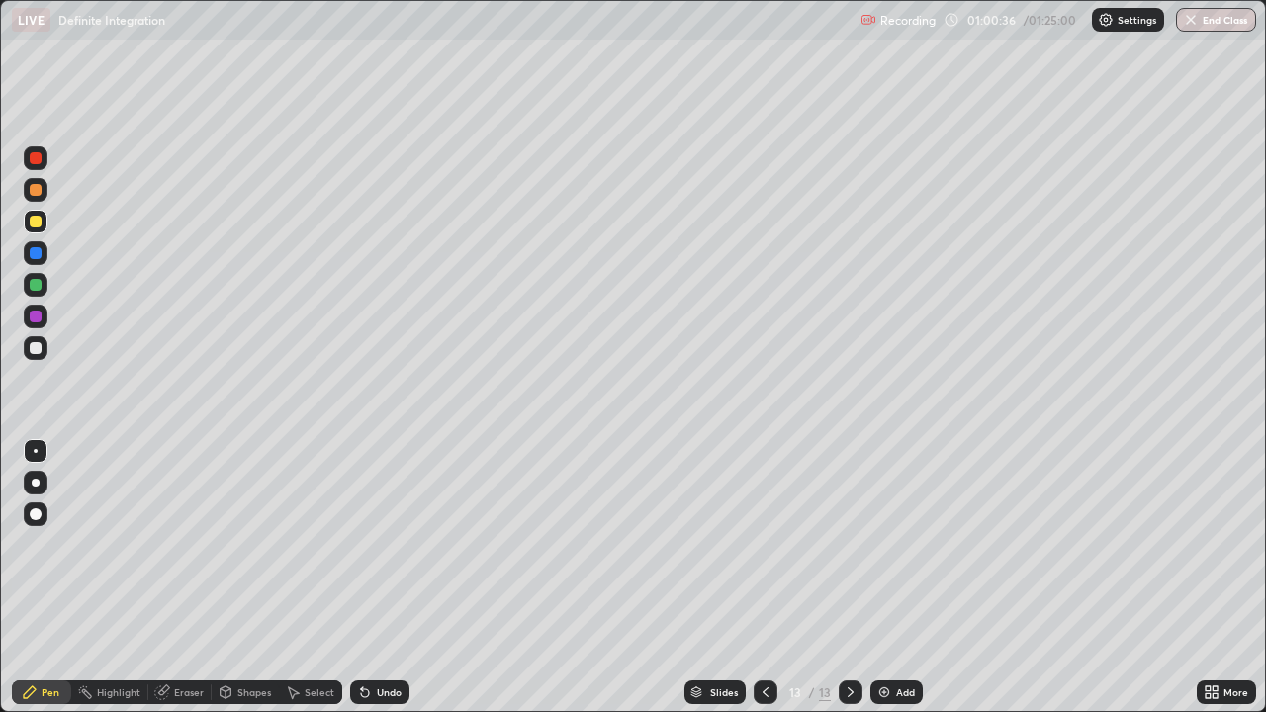
click at [850, 578] on icon at bounding box center [851, 692] width 16 height 16
click at [45, 346] on div at bounding box center [36, 348] width 24 height 24
click at [903, 578] on div "Add" at bounding box center [896, 692] width 52 height 24
click at [37, 158] on div at bounding box center [36, 158] width 12 height 12
click at [386, 578] on div "Undo" at bounding box center [389, 692] width 25 height 10
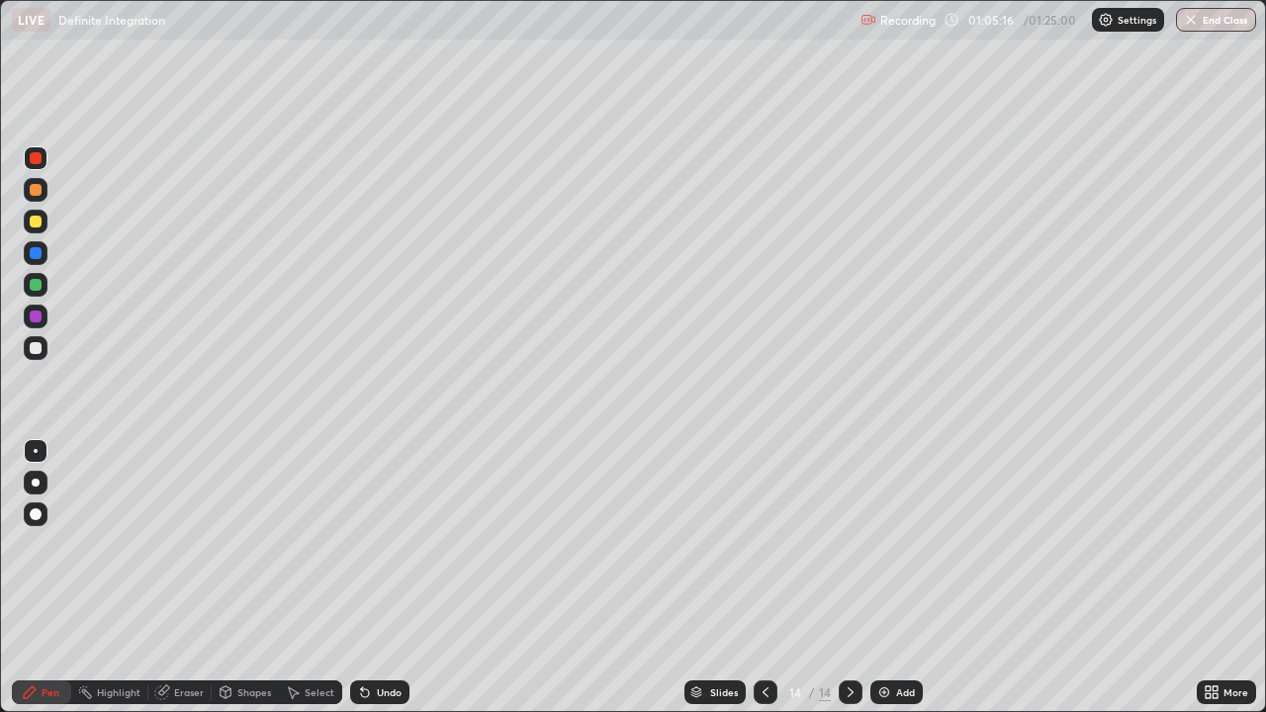
click at [38, 346] on div at bounding box center [36, 348] width 12 height 12
click at [387, 578] on div "Undo" at bounding box center [389, 692] width 25 height 10
click at [377, 578] on div "Undo" at bounding box center [389, 692] width 25 height 10
click at [761, 578] on icon at bounding box center [766, 692] width 16 height 16
click at [762, 578] on icon at bounding box center [765, 692] width 6 height 10
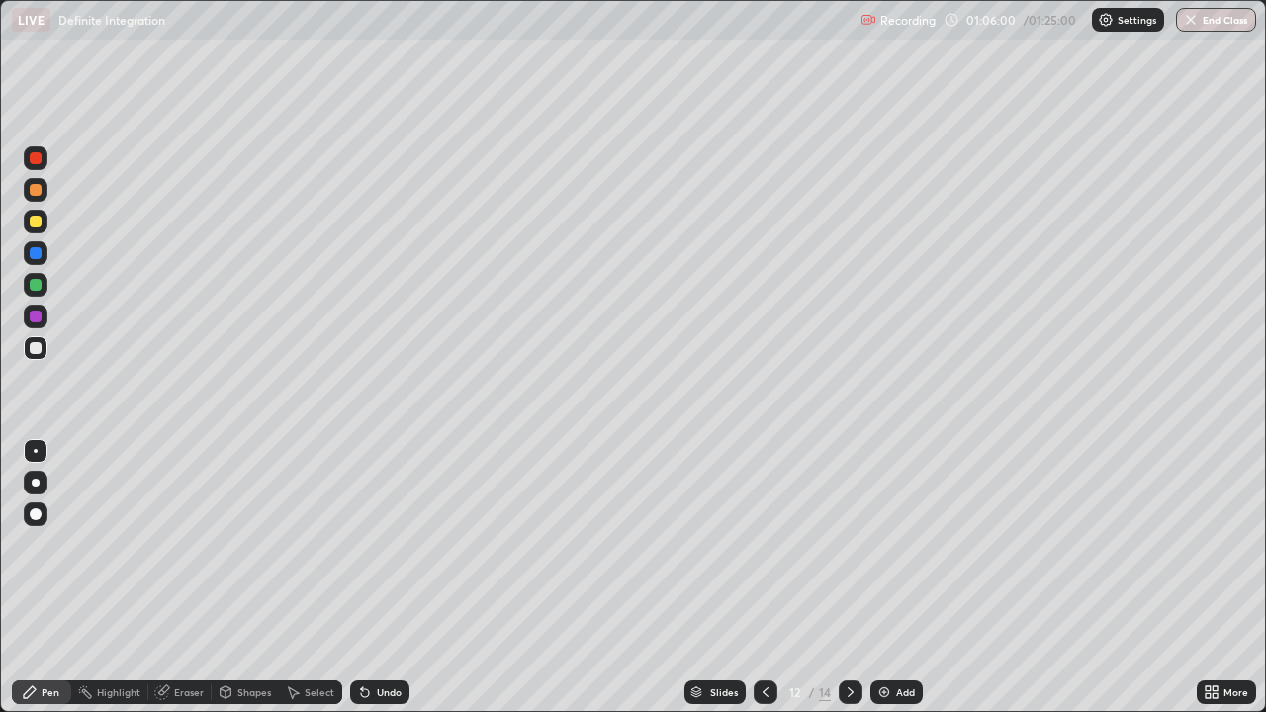
click at [762, 578] on icon at bounding box center [766, 692] width 16 height 16
click at [761, 578] on icon at bounding box center [766, 692] width 16 height 16
click at [764, 578] on div at bounding box center [766, 692] width 24 height 24
click at [763, 578] on icon at bounding box center [766, 692] width 16 height 16
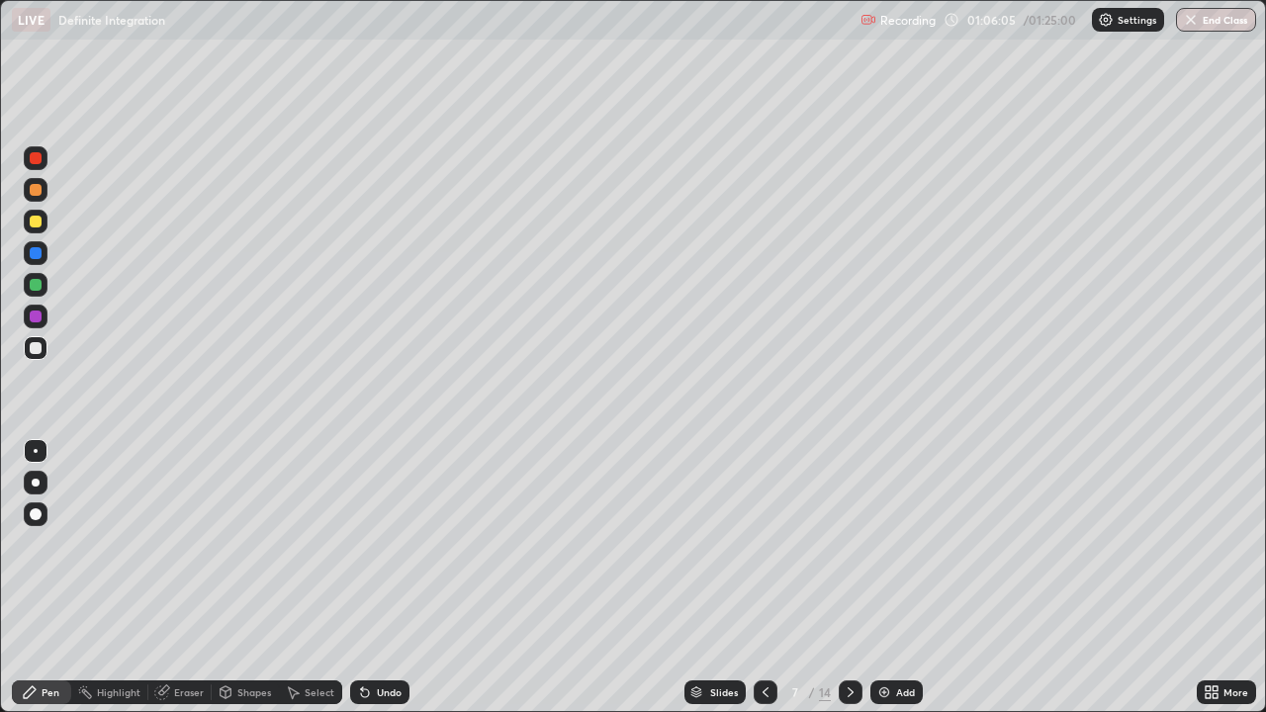
click at [849, 578] on icon at bounding box center [851, 692] width 16 height 16
click at [850, 578] on icon at bounding box center [851, 692] width 16 height 16
click at [848, 578] on icon at bounding box center [851, 692] width 6 height 10
click at [849, 578] on icon at bounding box center [851, 692] width 16 height 16
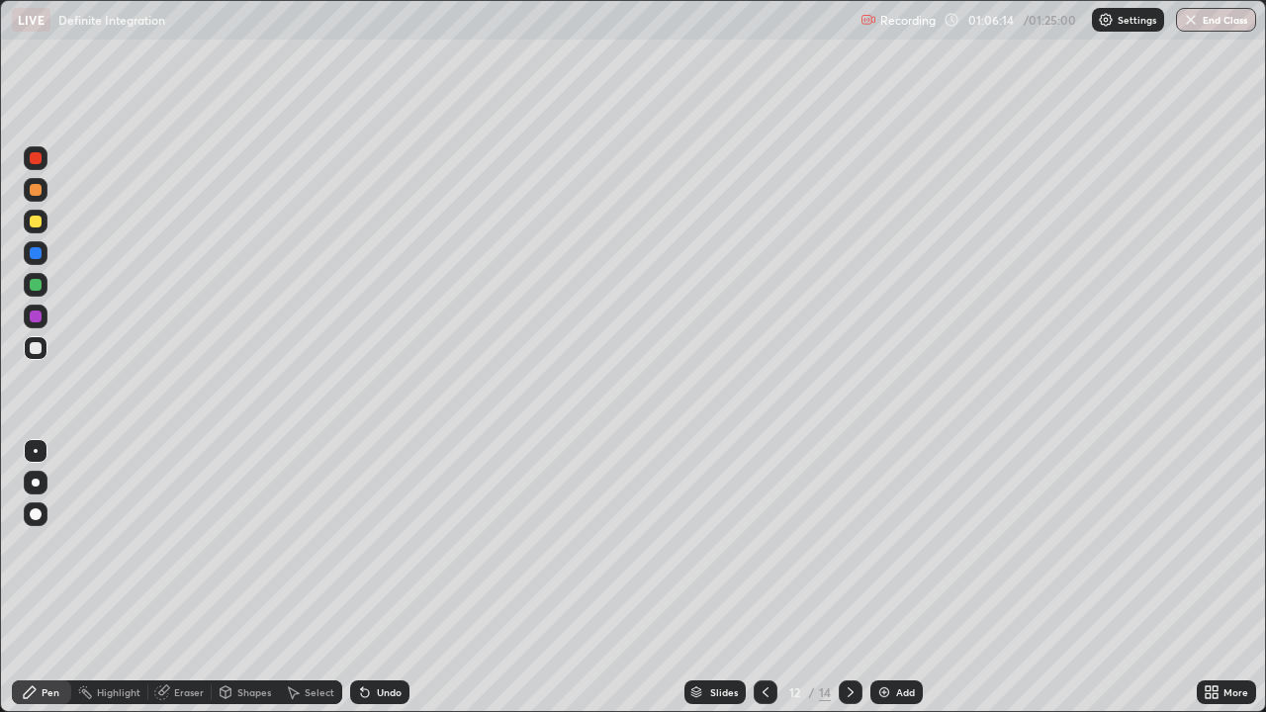
click at [849, 578] on icon at bounding box center [851, 692] width 6 height 10
click at [846, 578] on icon at bounding box center [851, 692] width 16 height 16
click at [897, 578] on div "Add" at bounding box center [905, 692] width 19 height 10
click at [763, 578] on icon at bounding box center [766, 692] width 16 height 16
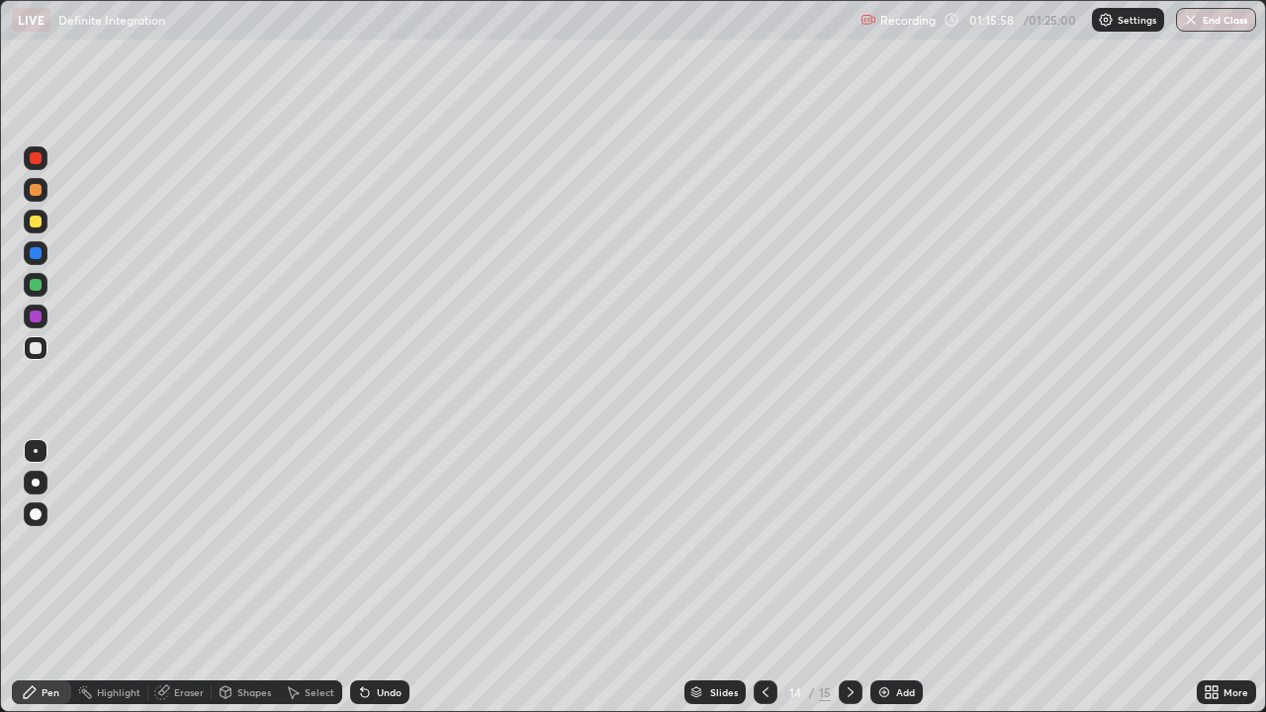
click at [1216, 16] on button "End Class" at bounding box center [1216, 20] width 80 height 24
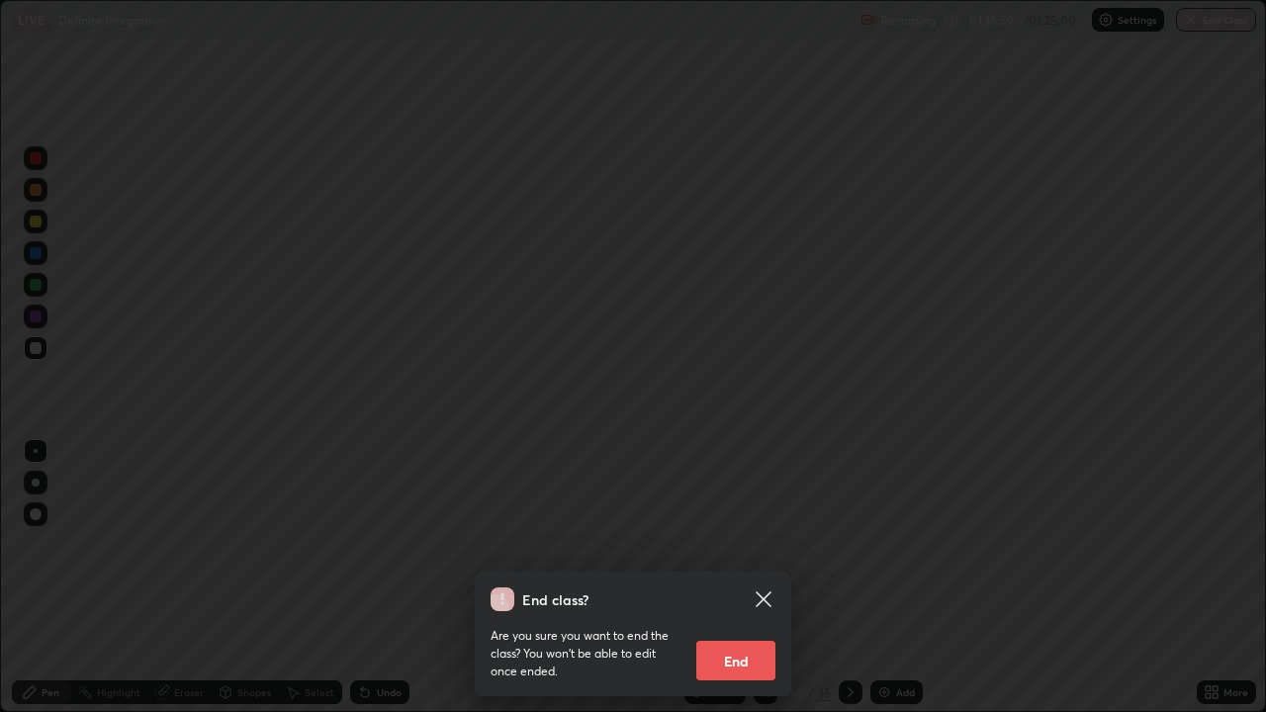
click at [724, 578] on button "End" at bounding box center [735, 661] width 79 height 40
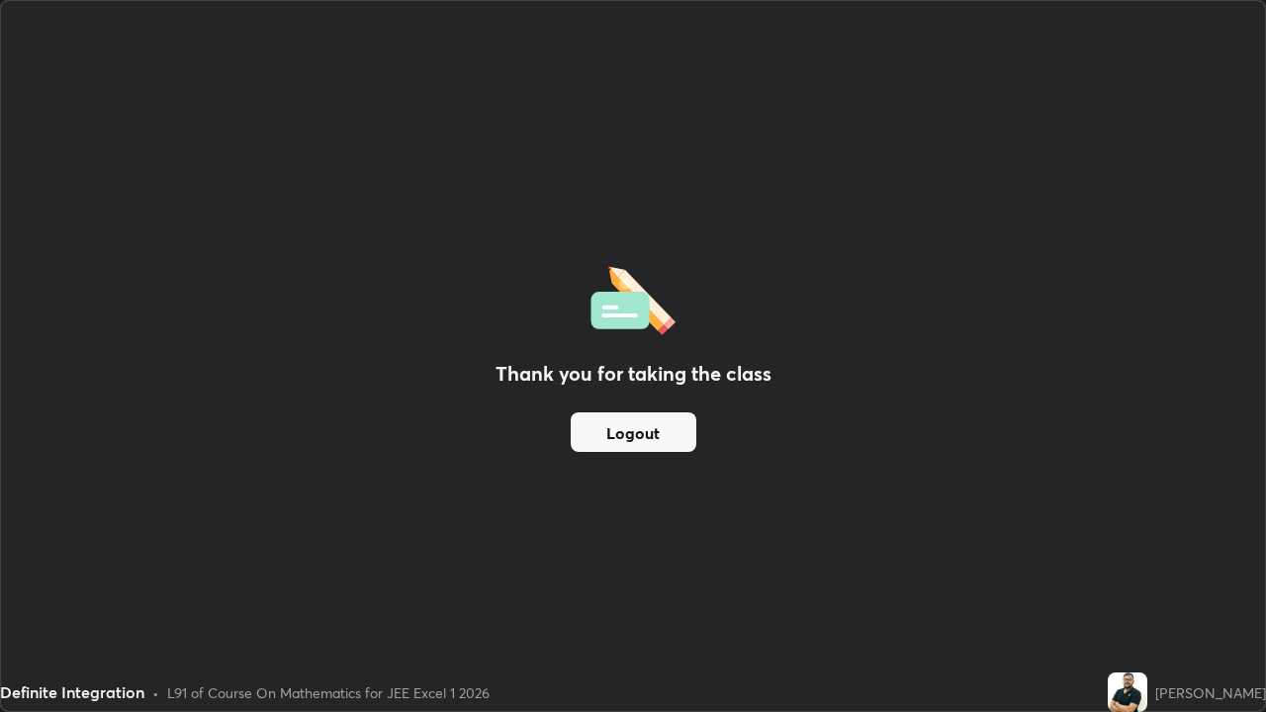
click at [645, 435] on button "Logout" at bounding box center [634, 432] width 126 height 40
